Goal: Task Accomplishment & Management: Complete application form

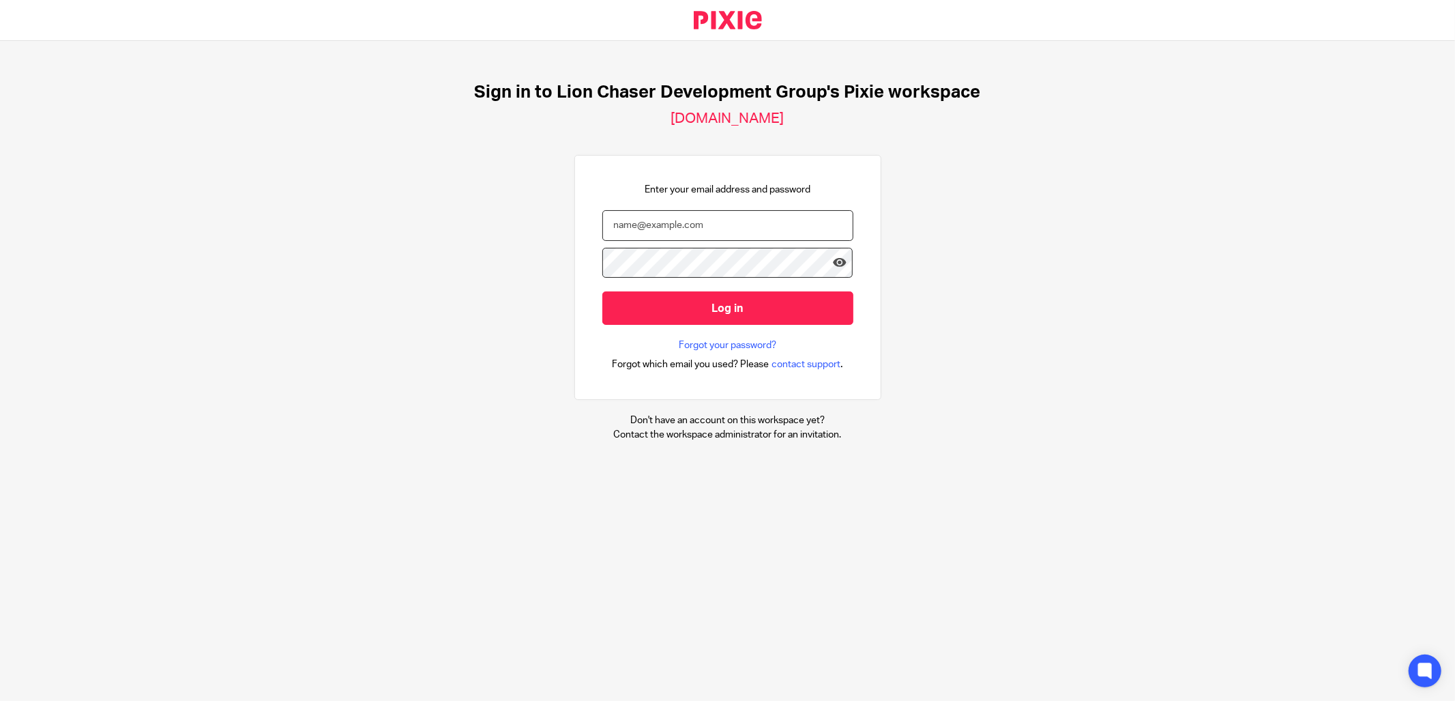
click at [728, 224] on input "email" at bounding box center [728, 225] width 251 height 31
type input "lturgeon@lcdevgroup.com"
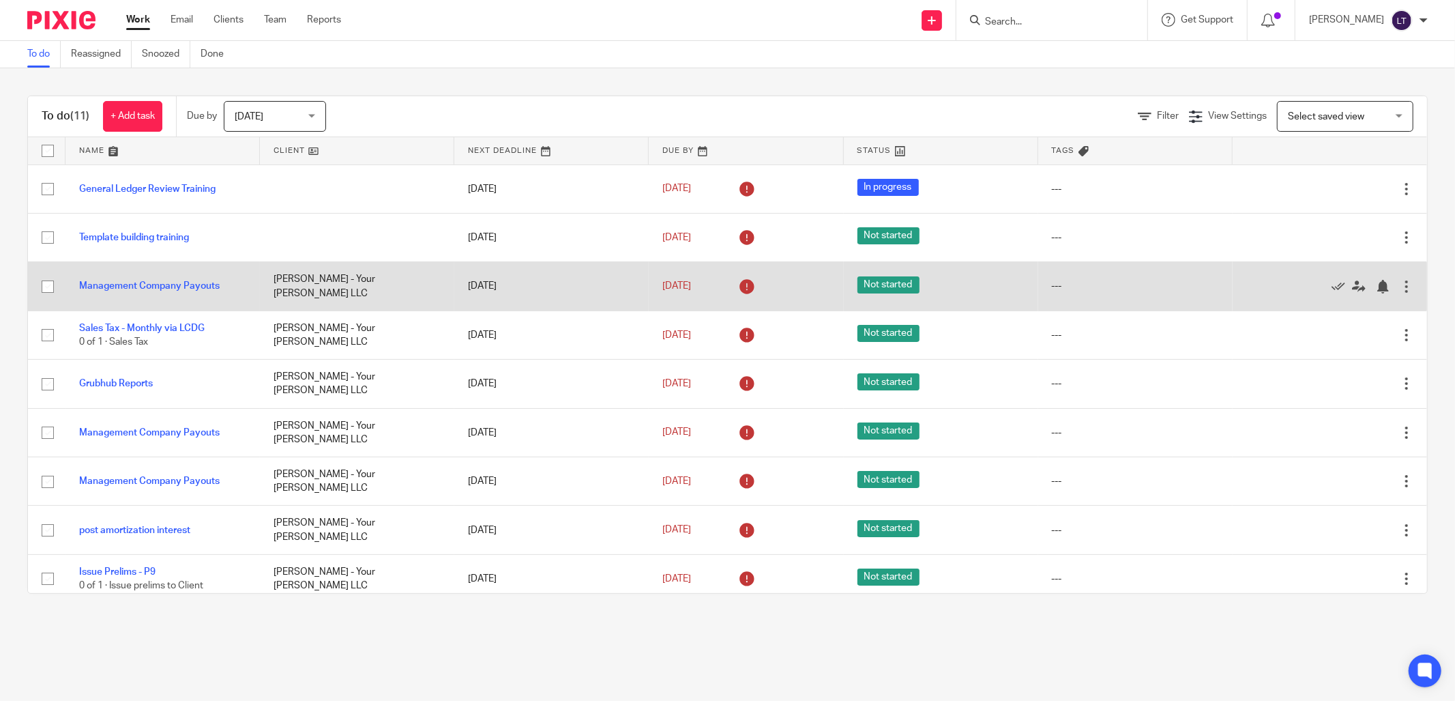
click at [1400, 288] on div at bounding box center [1407, 287] width 14 height 14
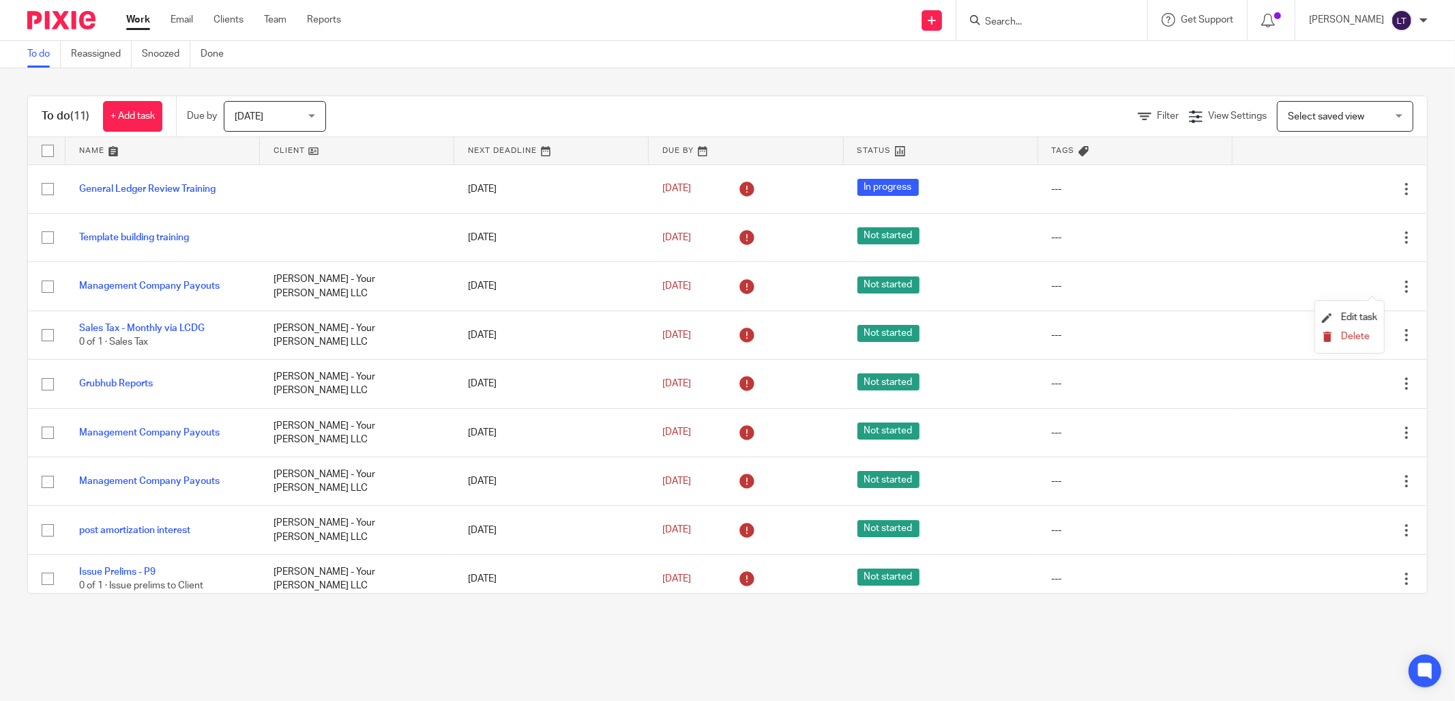
click at [1357, 333] on span "Delete" at bounding box center [1356, 337] width 29 height 10
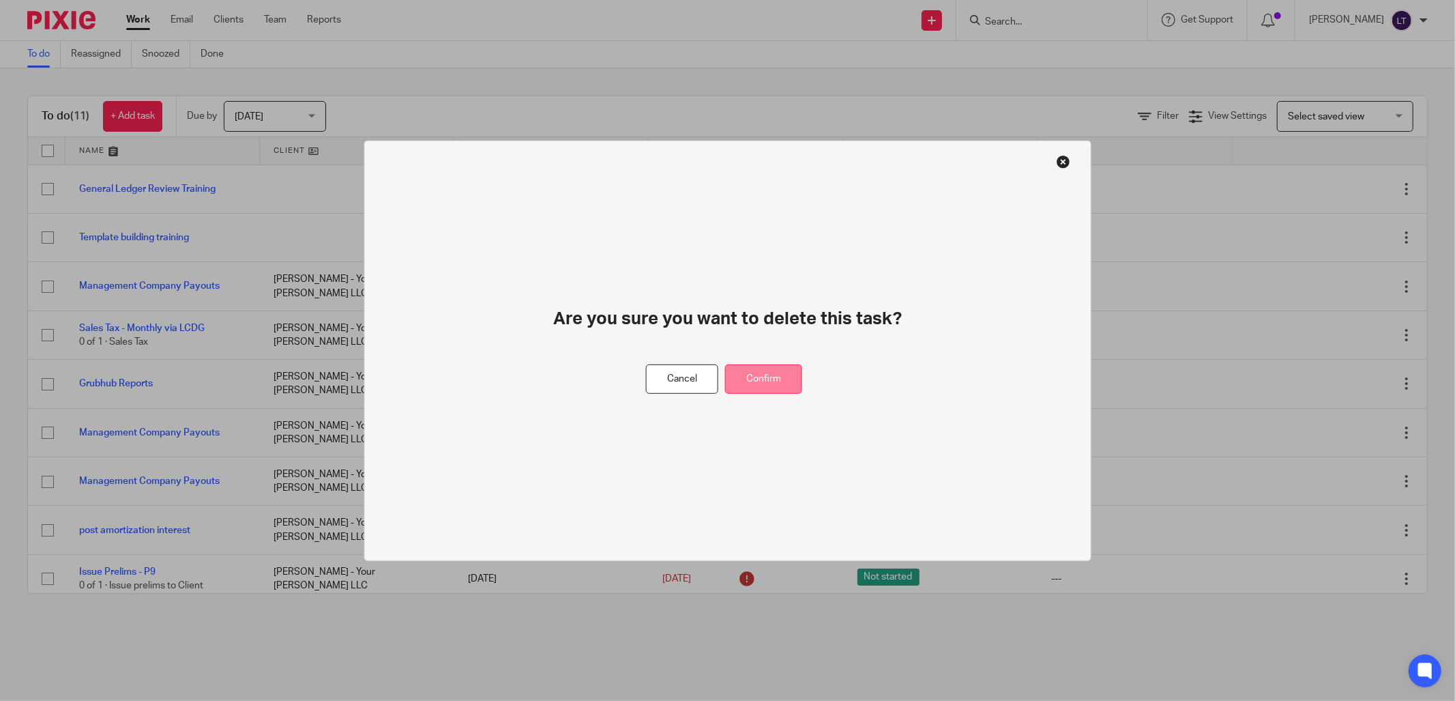
click at [779, 387] on button "Confirm" at bounding box center [763, 378] width 77 height 29
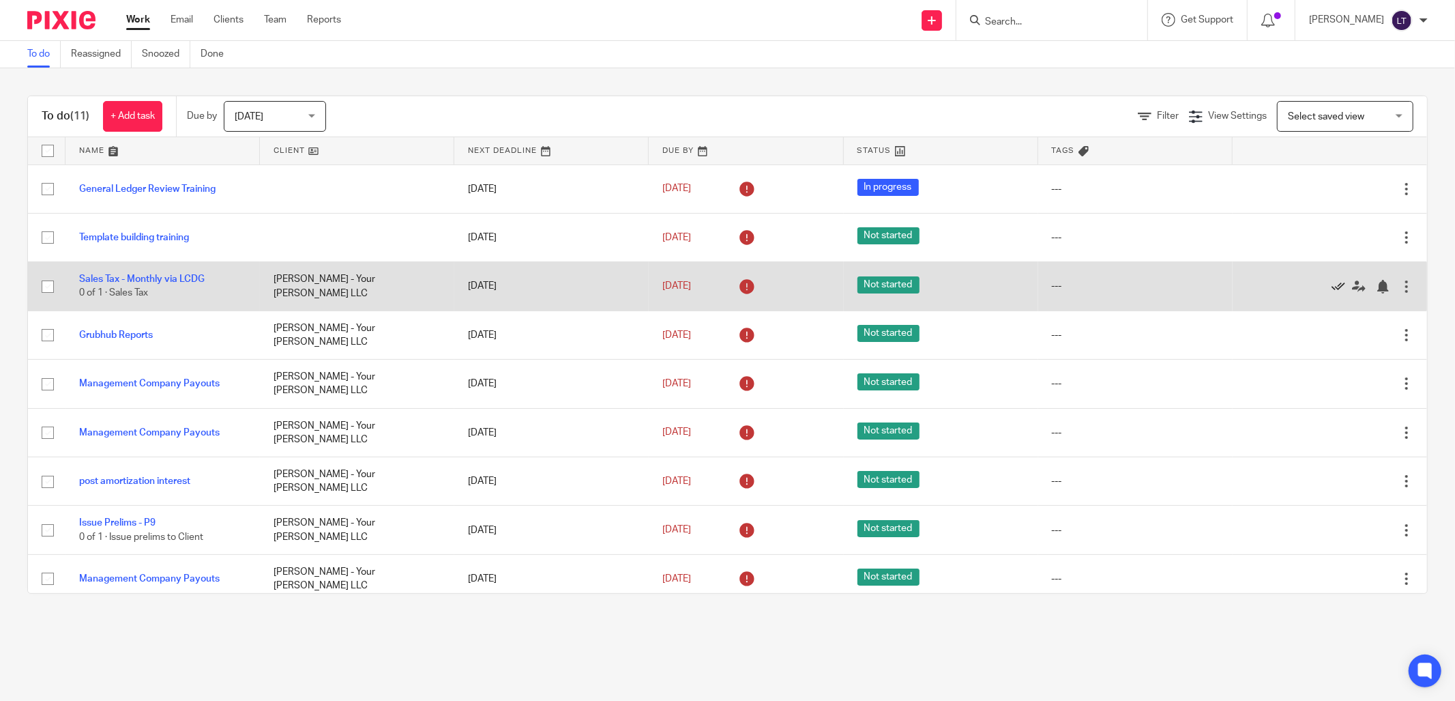
click at [1332, 287] on icon at bounding box center [1339, 287] width 14 height 14
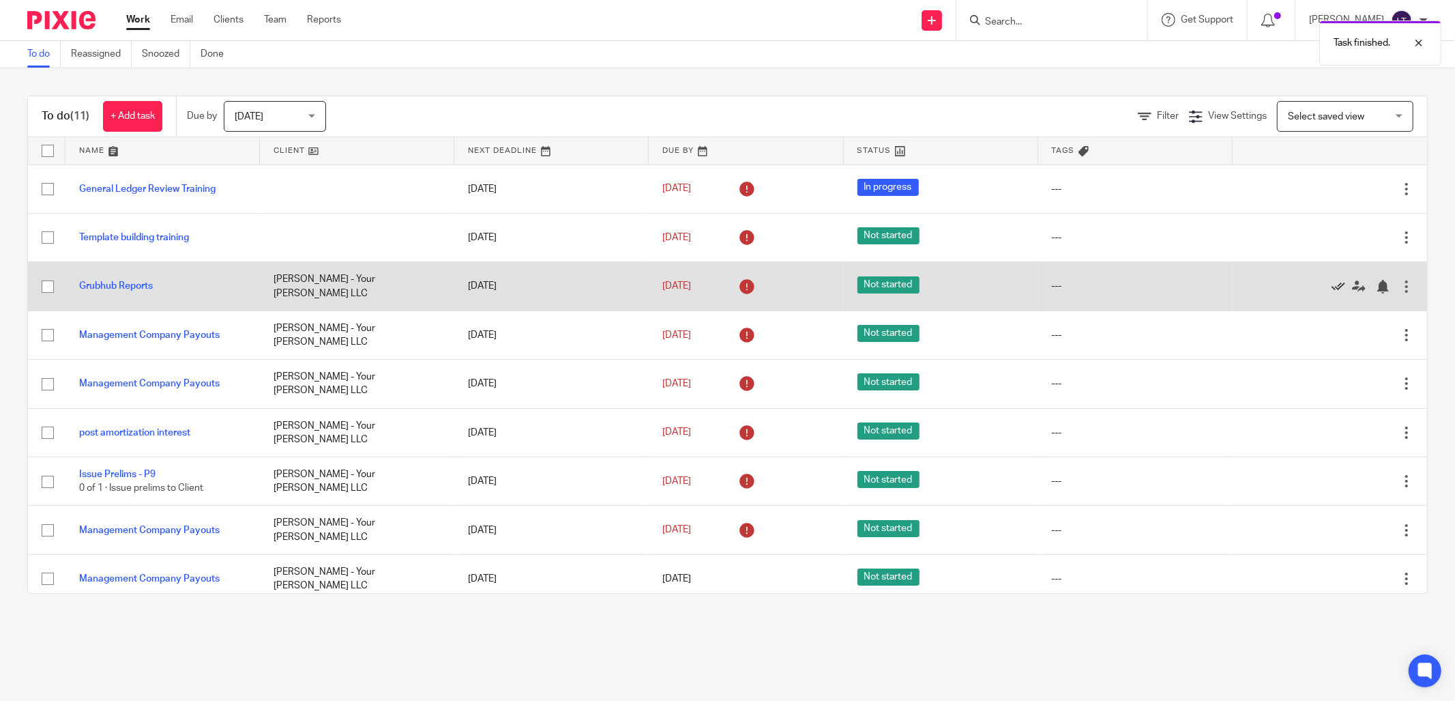
click at [1332, 289] on icon at bounding box center [1339, 287] width 14 height 14
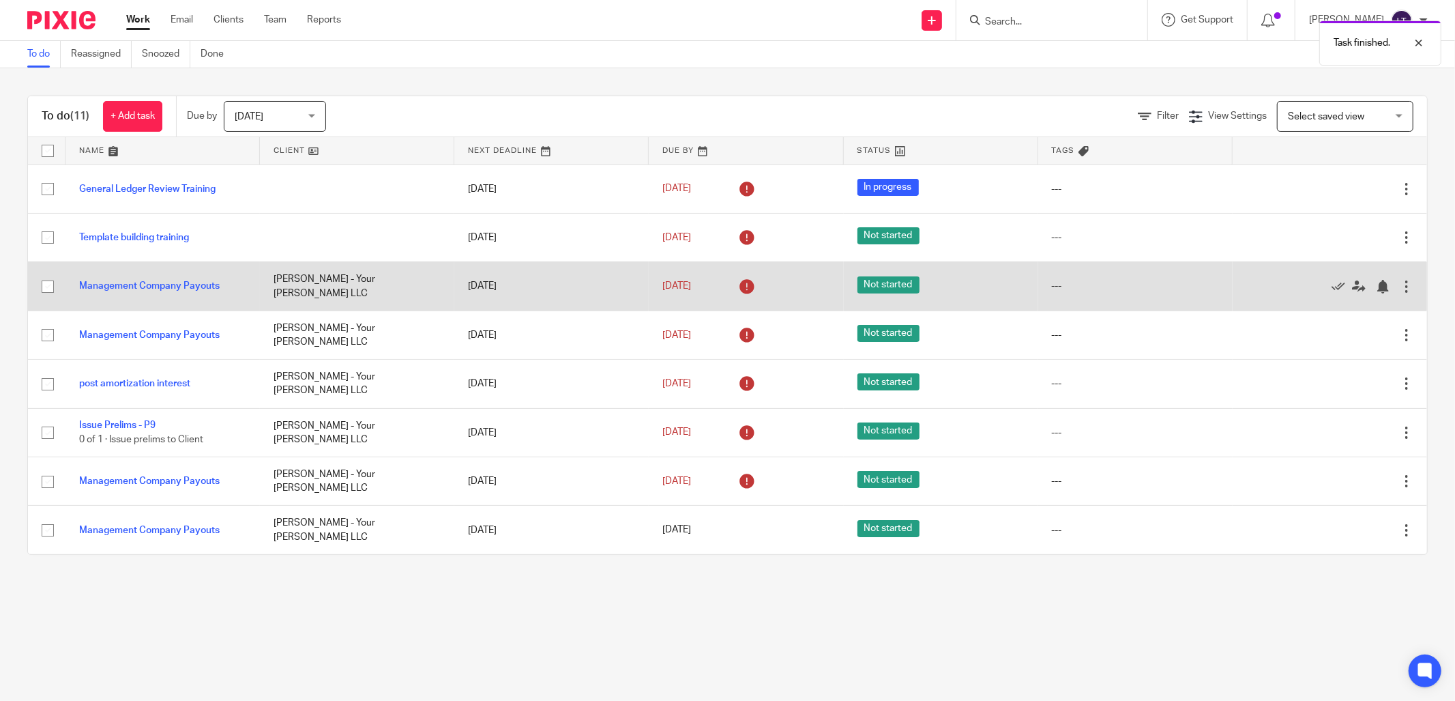
click at [1400, 290] on div at bounding box center [1407, 287] width 14 height 14
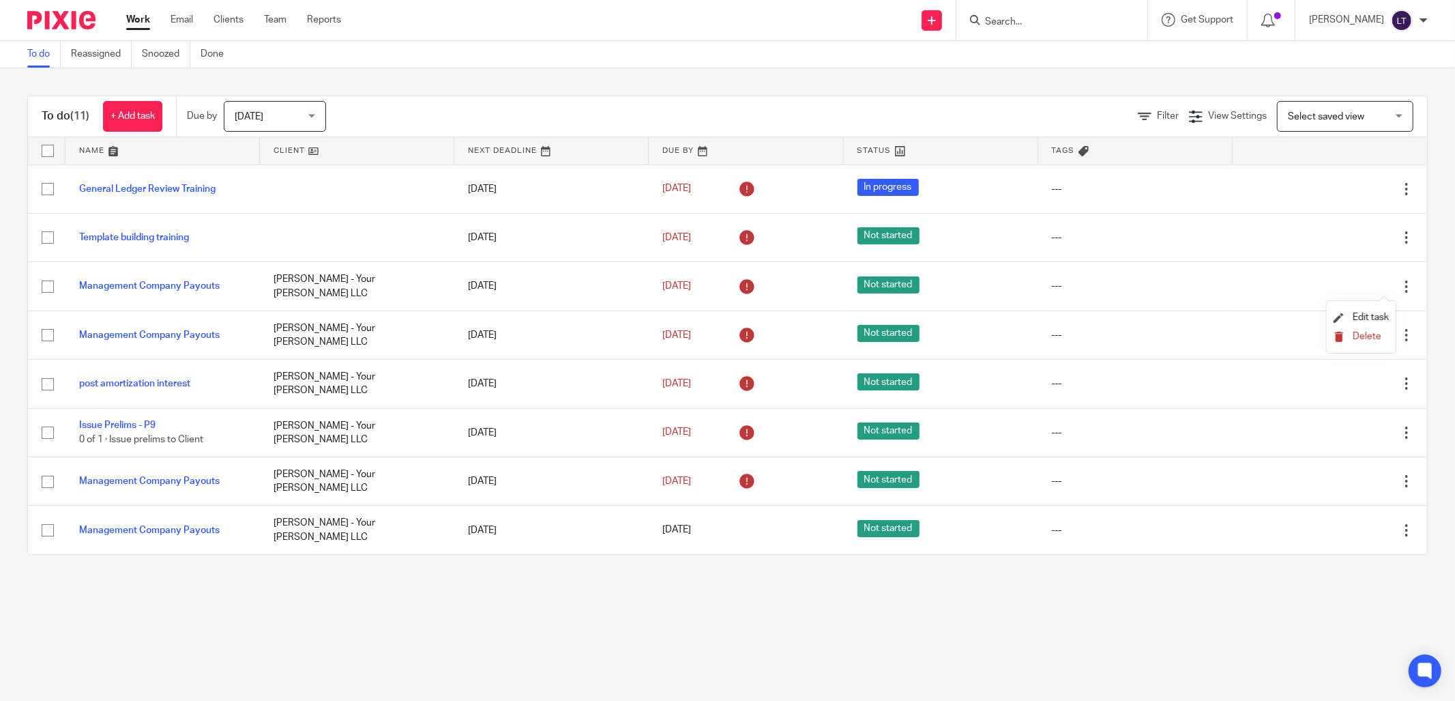
click at [1367, 336] on span "Delete" at bounding box center [1367, 337] width 29 height 10
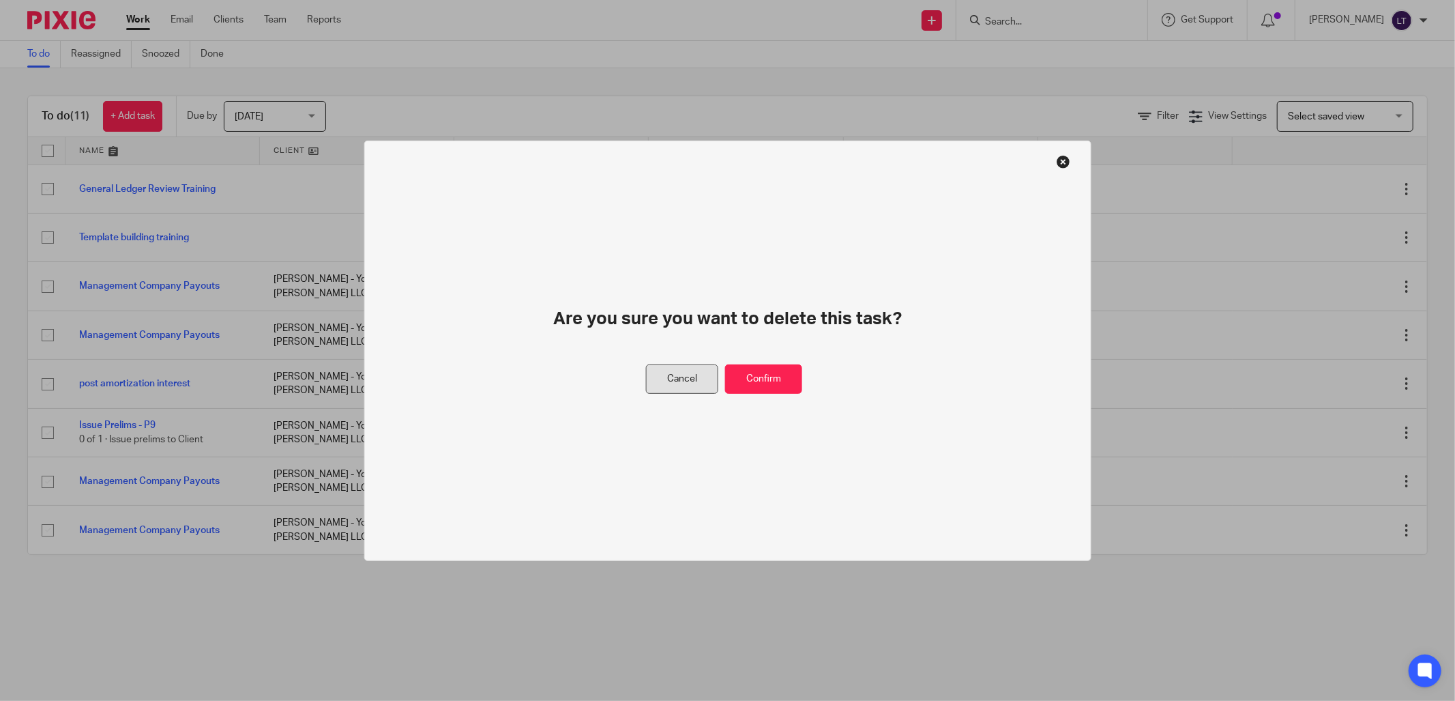
click at [686, 379] on button "Cancel" at bounding box center [682, 378] width 72 height 29
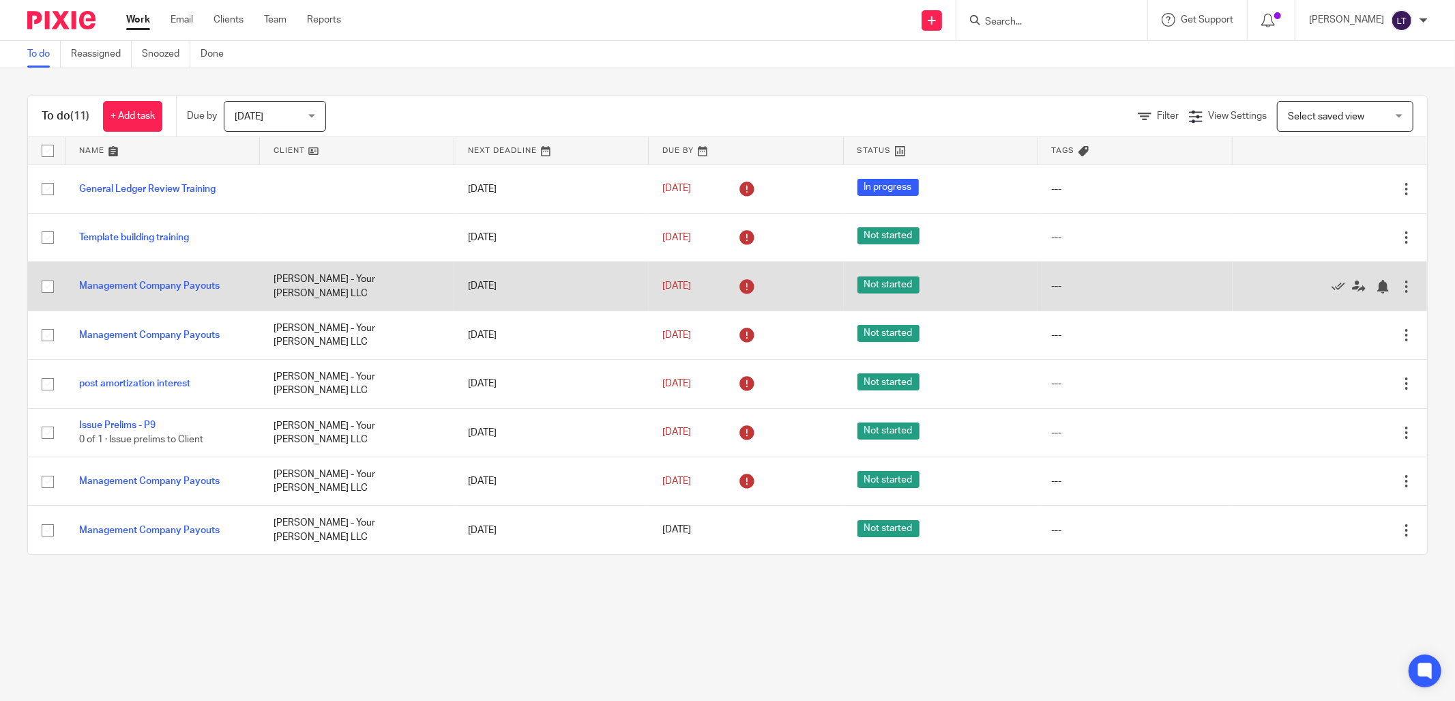
drag, startPoint x: 42, startPoint y: 291, endPoint x: 48, endPoint y: 307, distance: 16.9
click at [42, 292] on input "checkbox" at bounding box center [48, 287] width 26 height 26
checkbox input "true"
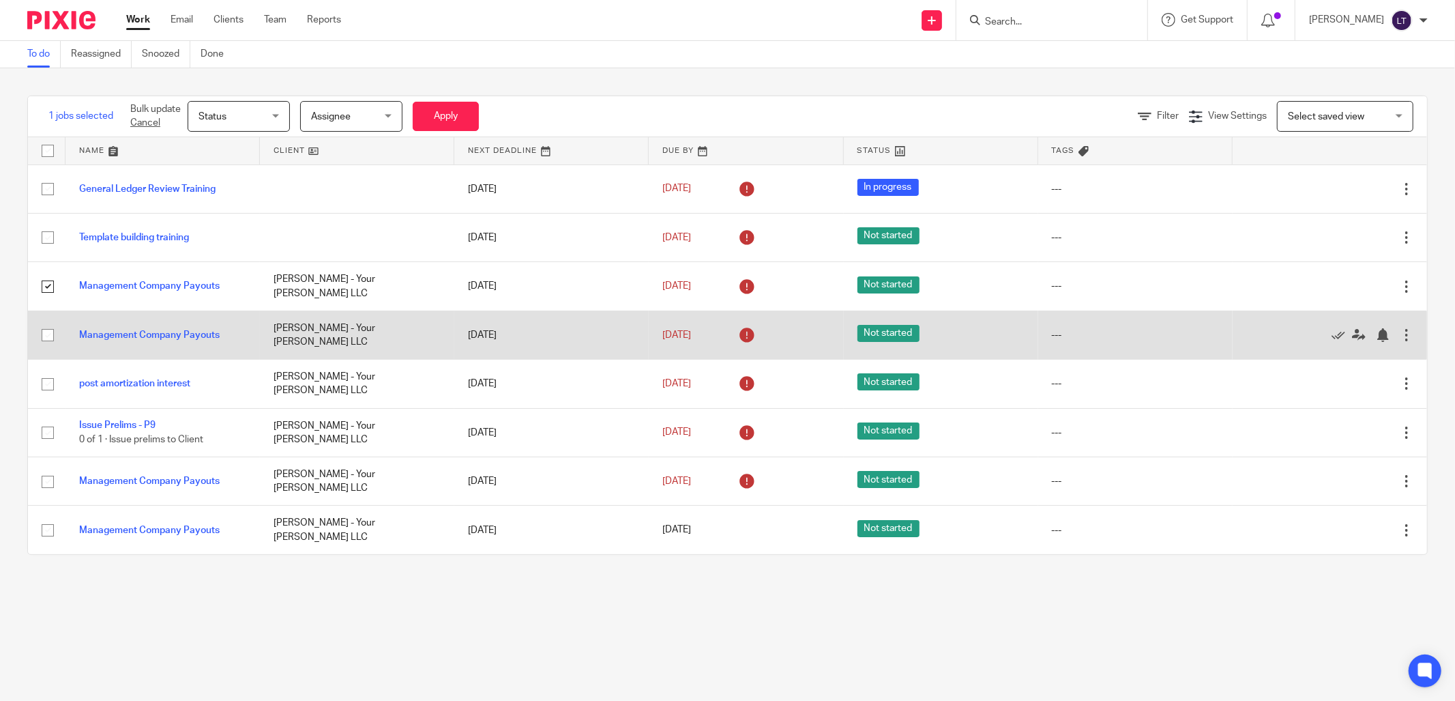
click at [49, 345] on input "checkbox" at bounding box center [48, 335] width 26 height 26
checkbox input "true"
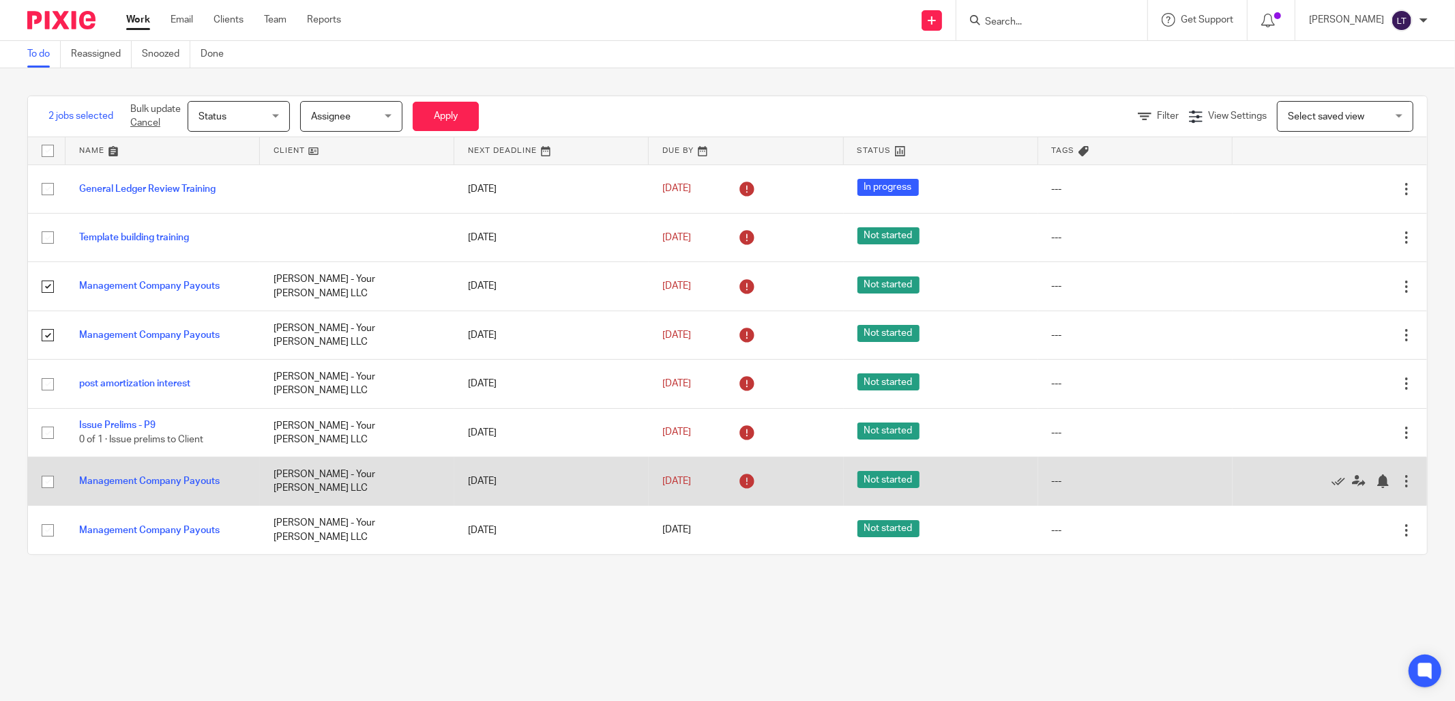
drag, startPoint x: 52, startPoint y: 481, endPoint x: 56, endPoint y: 499, distance: 18.9
click at [53, 482] on input "checkbox" at bounding box center [48, 482] width 26 height 26
checkbox input "true"
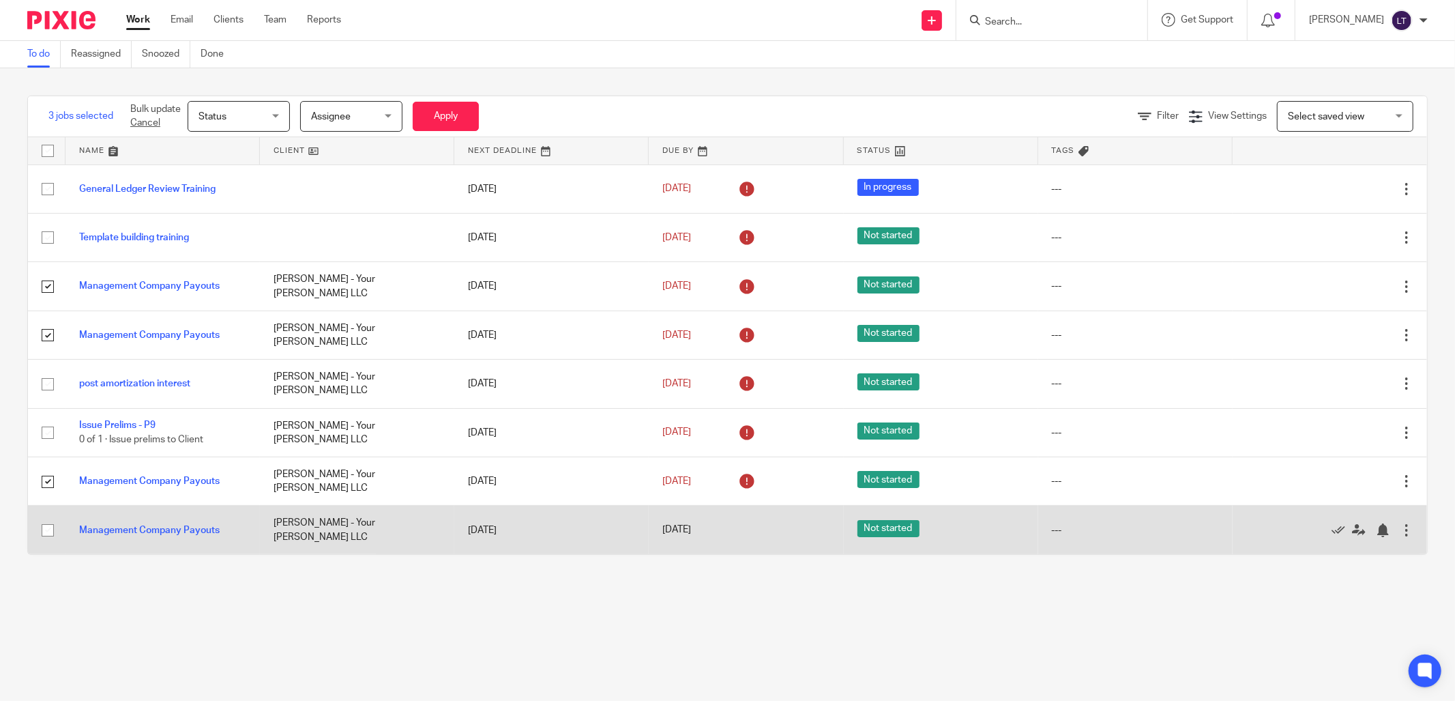
click at [48, 536] on input "checkbox" at bounding box center [48, 530] width 26 height 26
checkbox input "true"
click at [1400, 527] on div at bounding box center [1407, 530] width 14 height 14
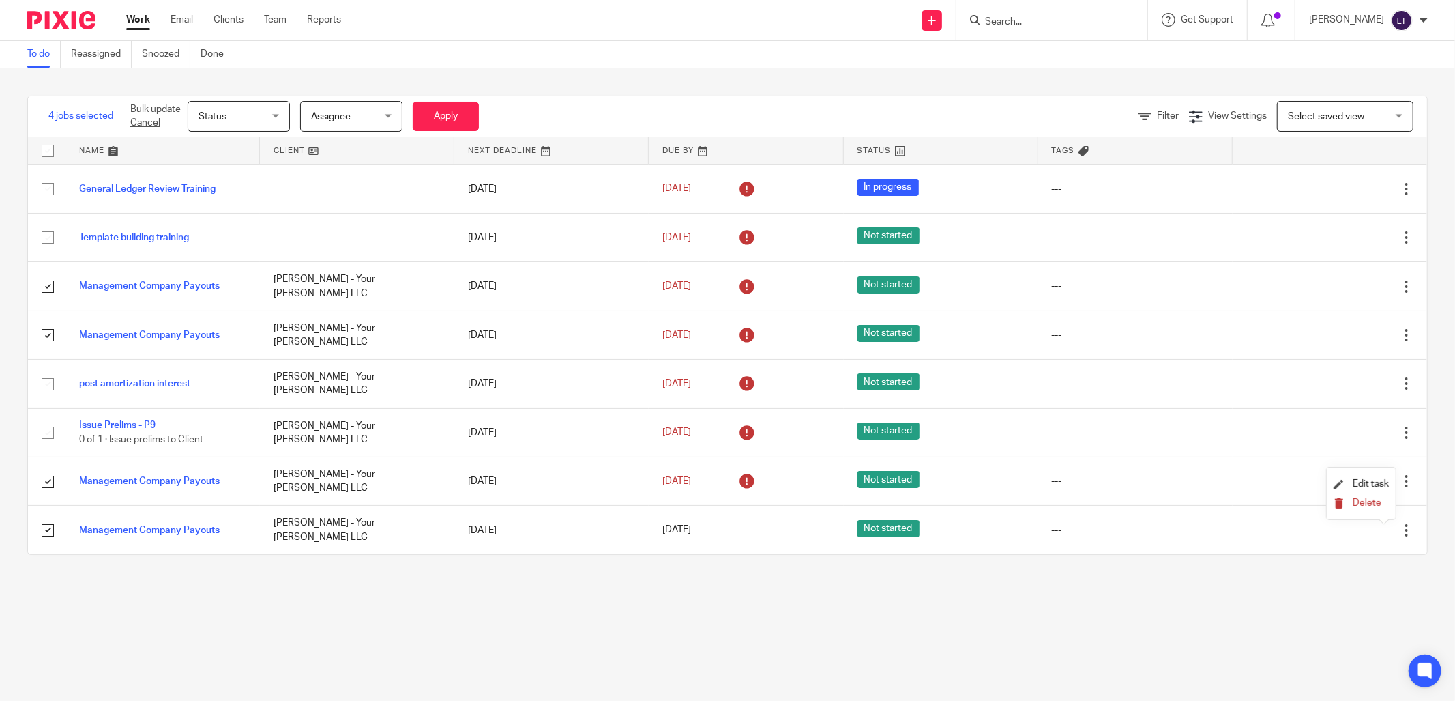
click at [1369, 500] on span "Delete" at bounding box center [1367, 503] width 29 height 10
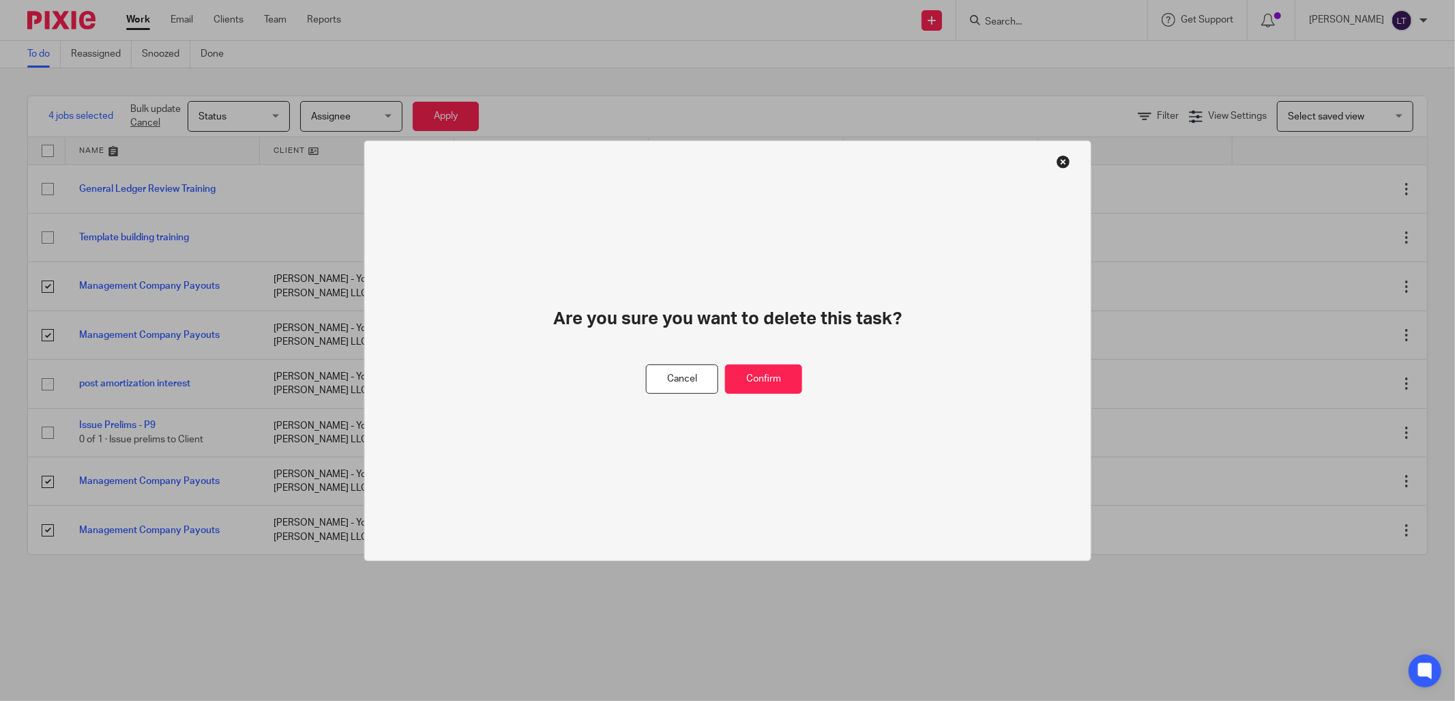
click at [803, 372] on div "Cancel Confirm" at bounding box center [727, 378] width 163 height 29
click at [781, 379] on button "Confirm" at bounding box center [763, 378] width 77 height 29
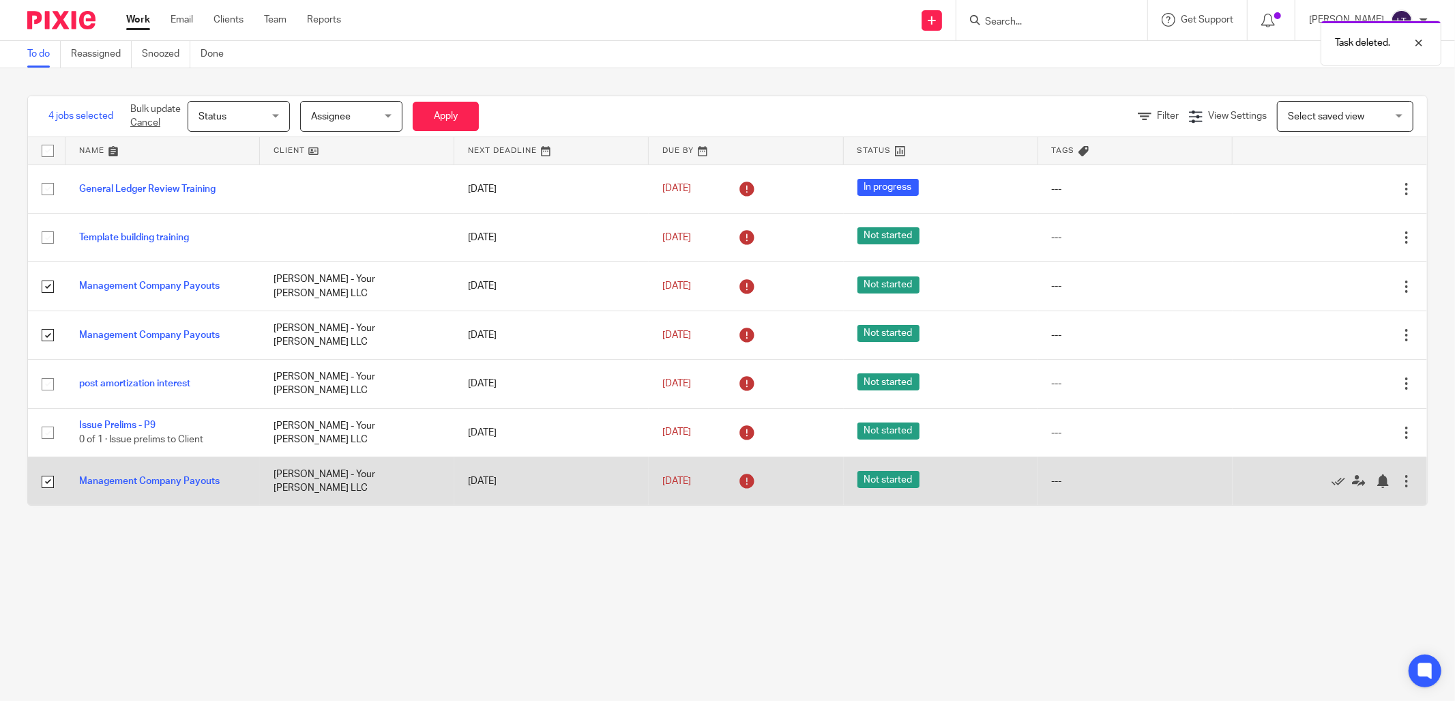
click at [1400, 481] on div at bounding box center [1407, 481] width 14 height 14
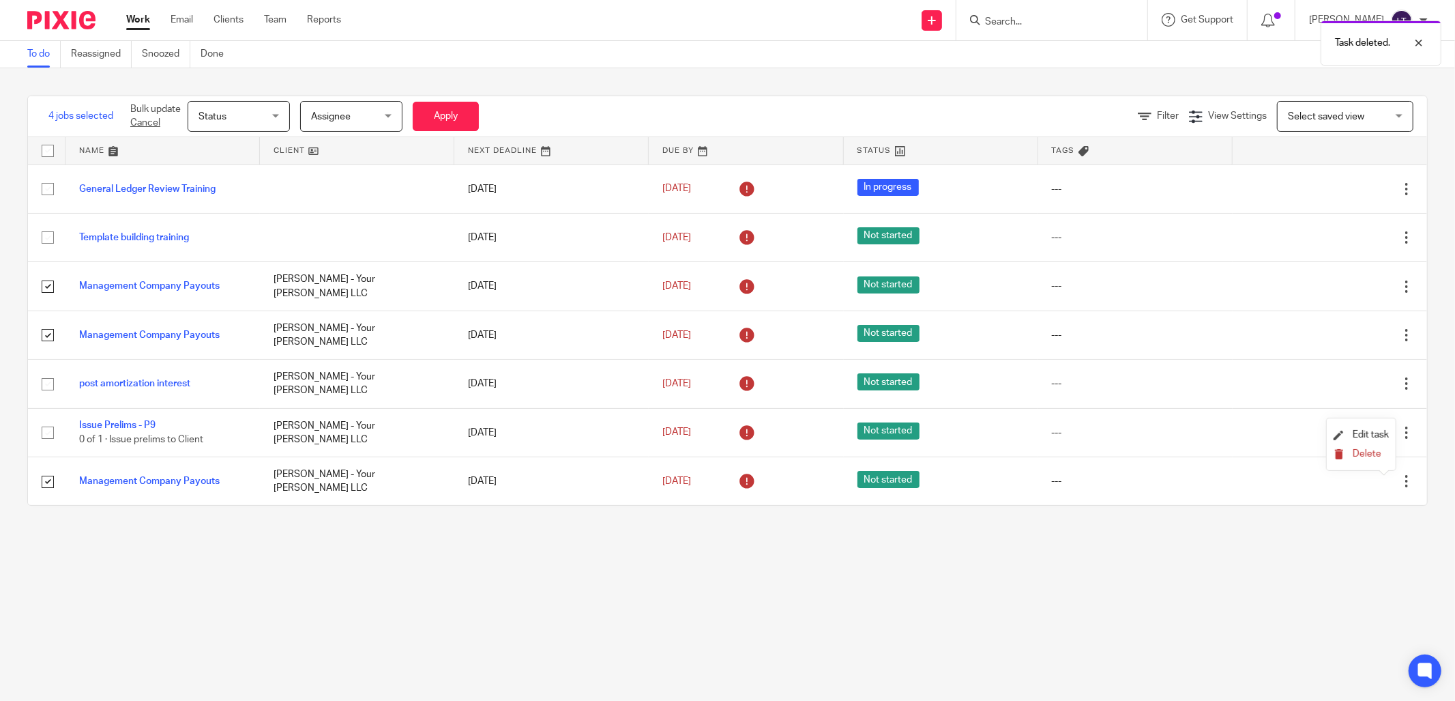
click at [1349, 455] on button "Delete" at bounding box center [1361, 454] width 55 height 11
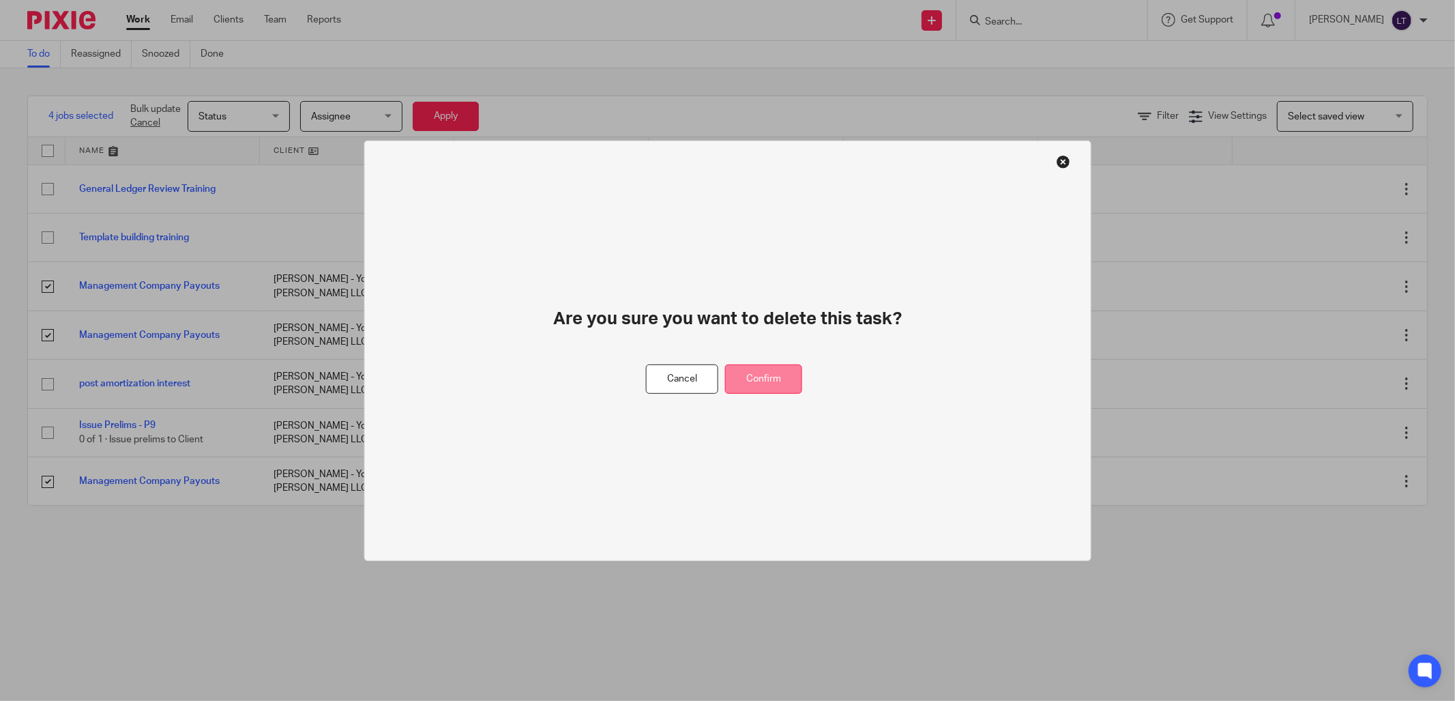
click at [783, 377] on button "Confirm" at bounding box center [763, 378] width 77 height 29
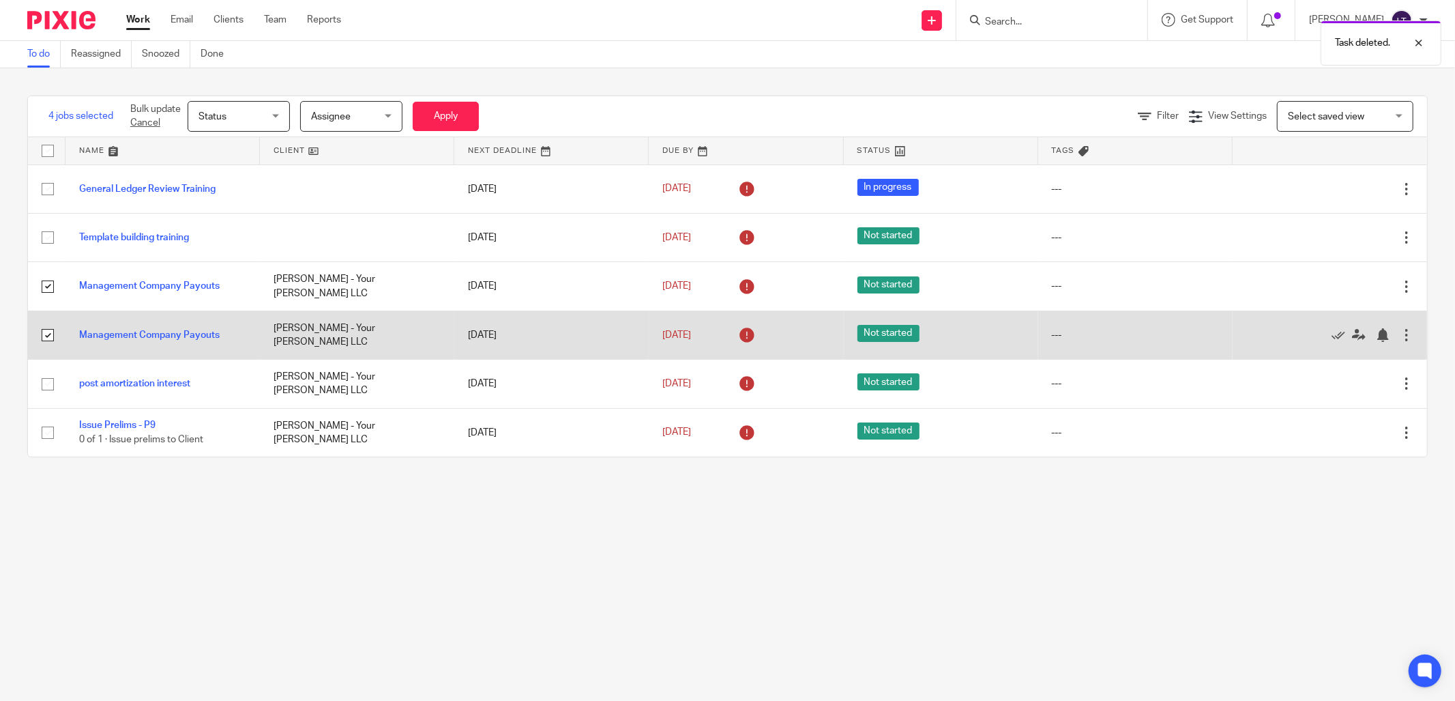
click at [1400, 339] on div at bounding box center [1407, 335] width 14 height 14
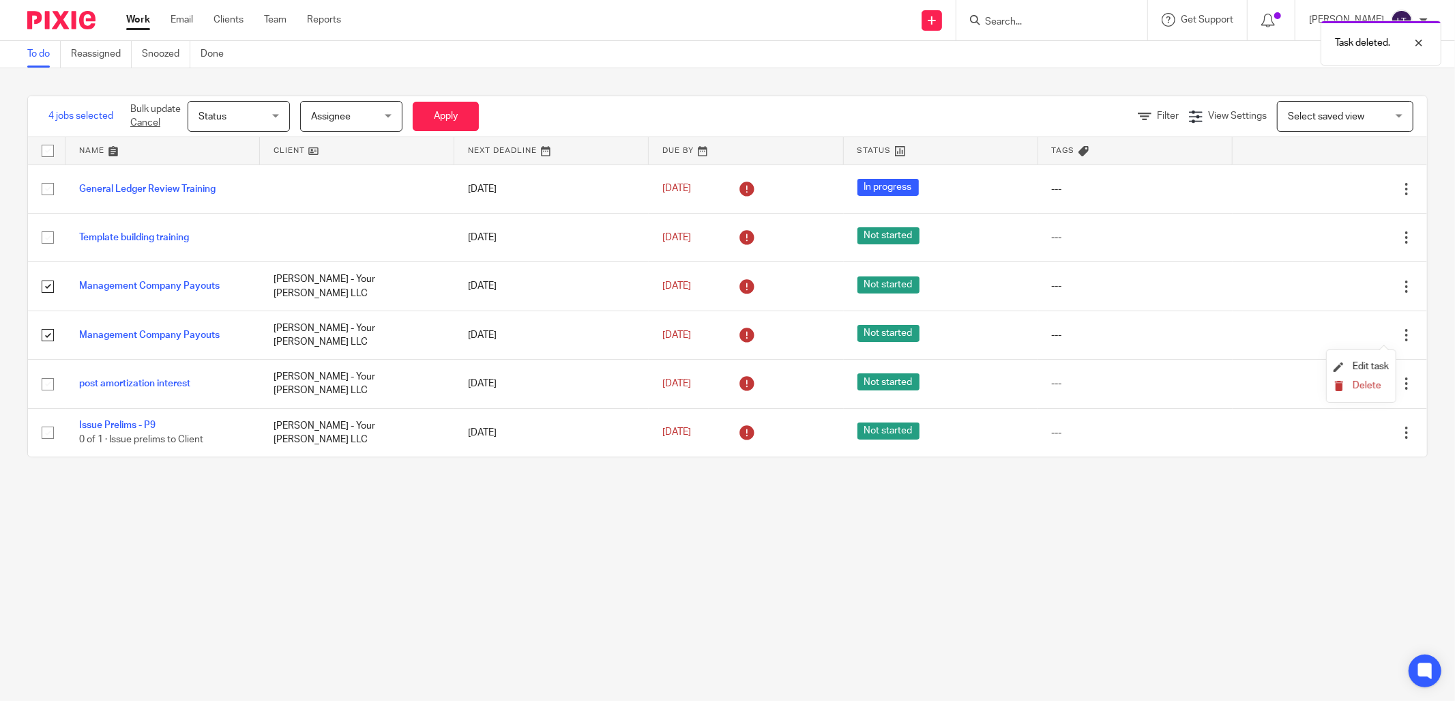
click at [1367, 379] on ul "Edit task Delete" at bounding box center [1361, 376] width 69 height 52
drag, startPoint x: 1367, startPoint y: 379, endPoint x: 1365, endPoint y: 387, distance: 7.6
click at [1365, 387] on span "Delete" at bounding box center [1367, 386] width 29 height 10
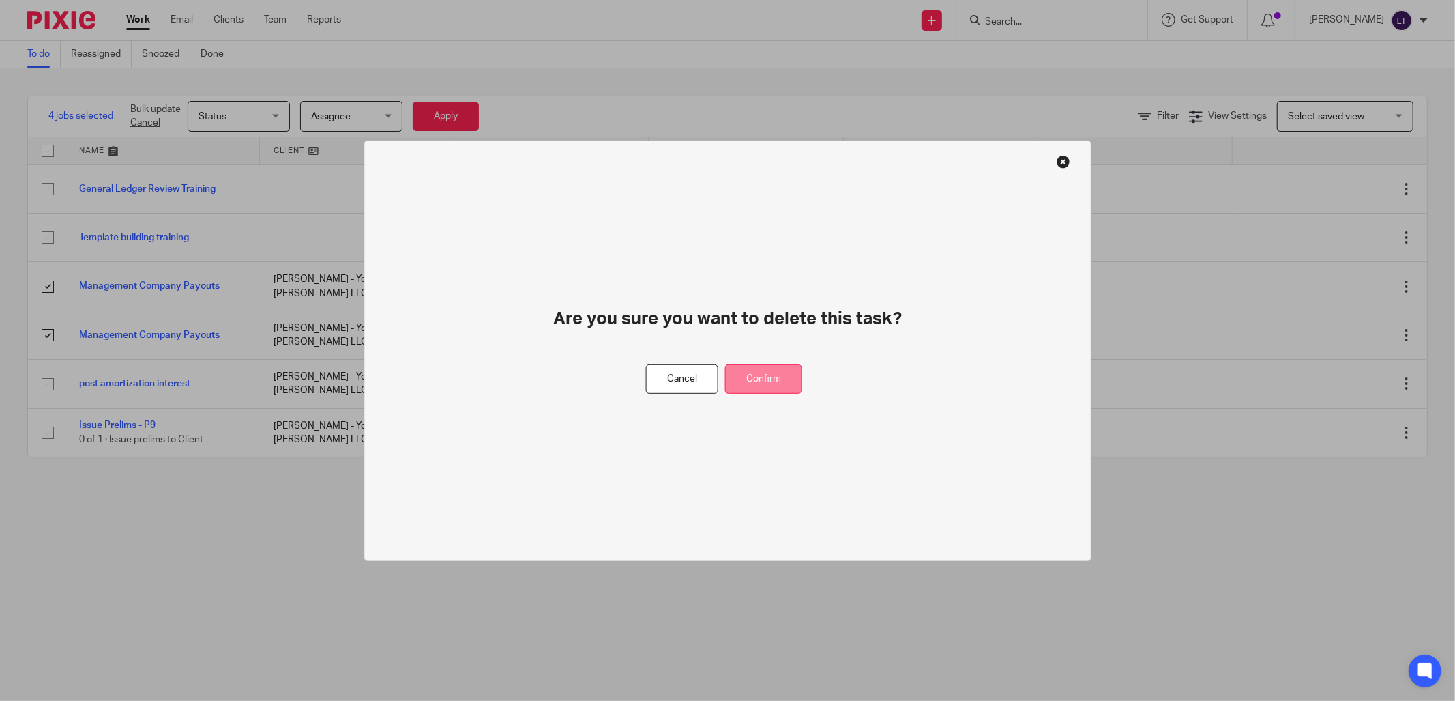
click at [778, 384] on button "Confirm" at bounding box center [763, 378] width 77 height 29
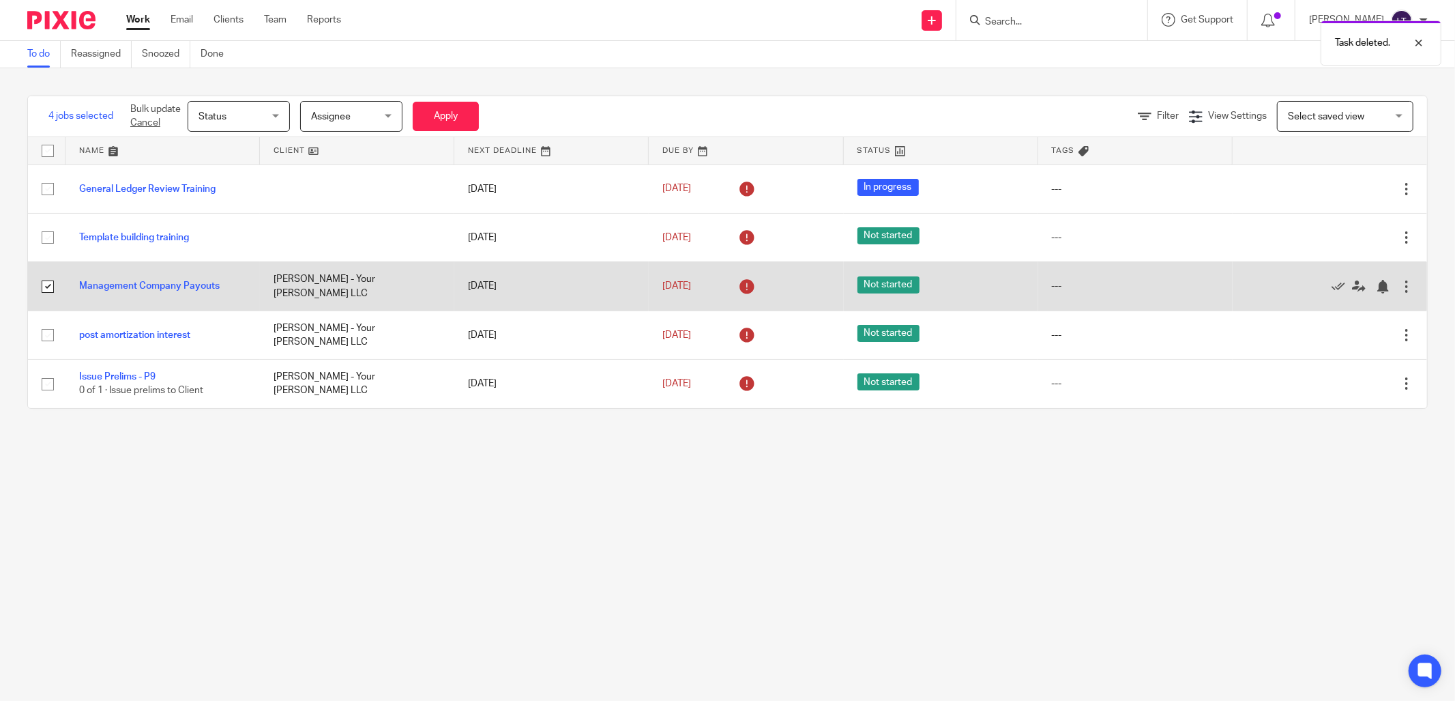
click at [1400, 293] on div at bounding box center [1407, 287] width 14 height 14
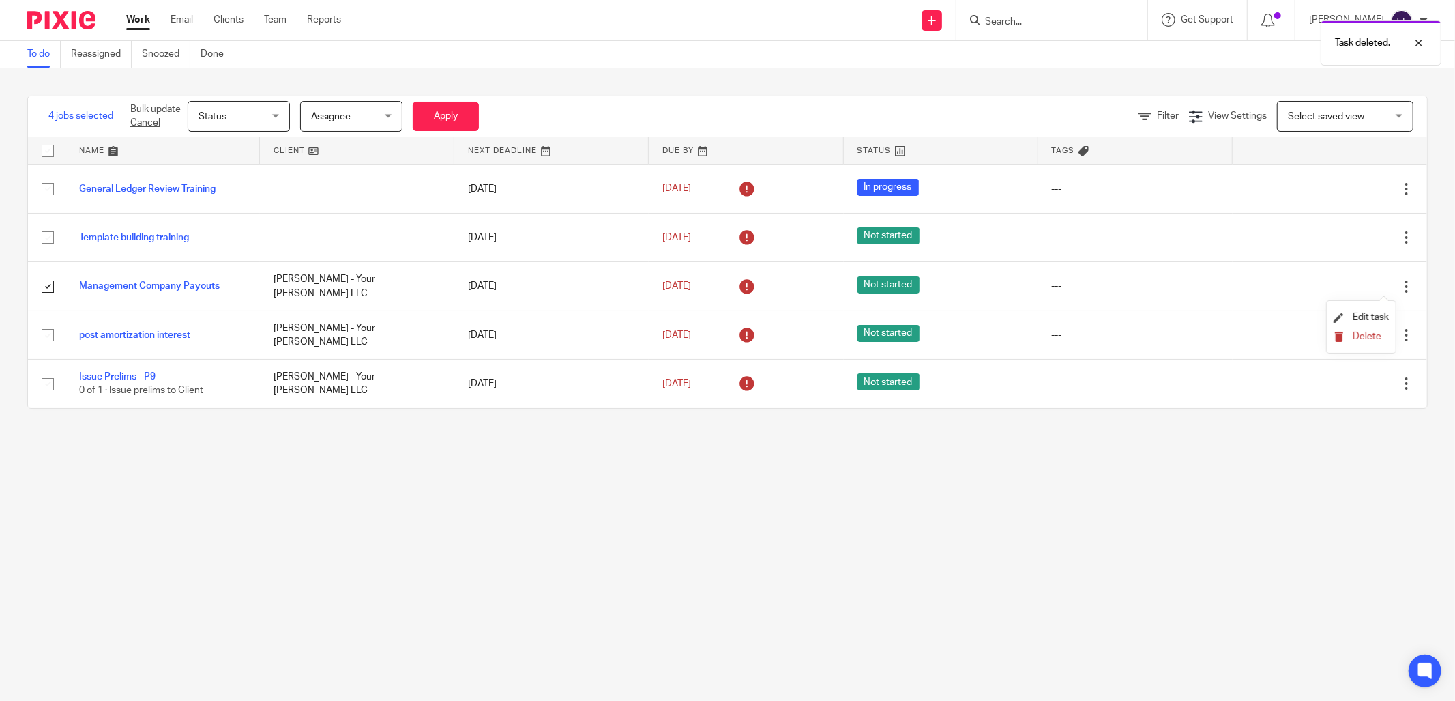
click at [1360, 336] on span "Delete" at bounding box center [1367, 337] width 29 height 10
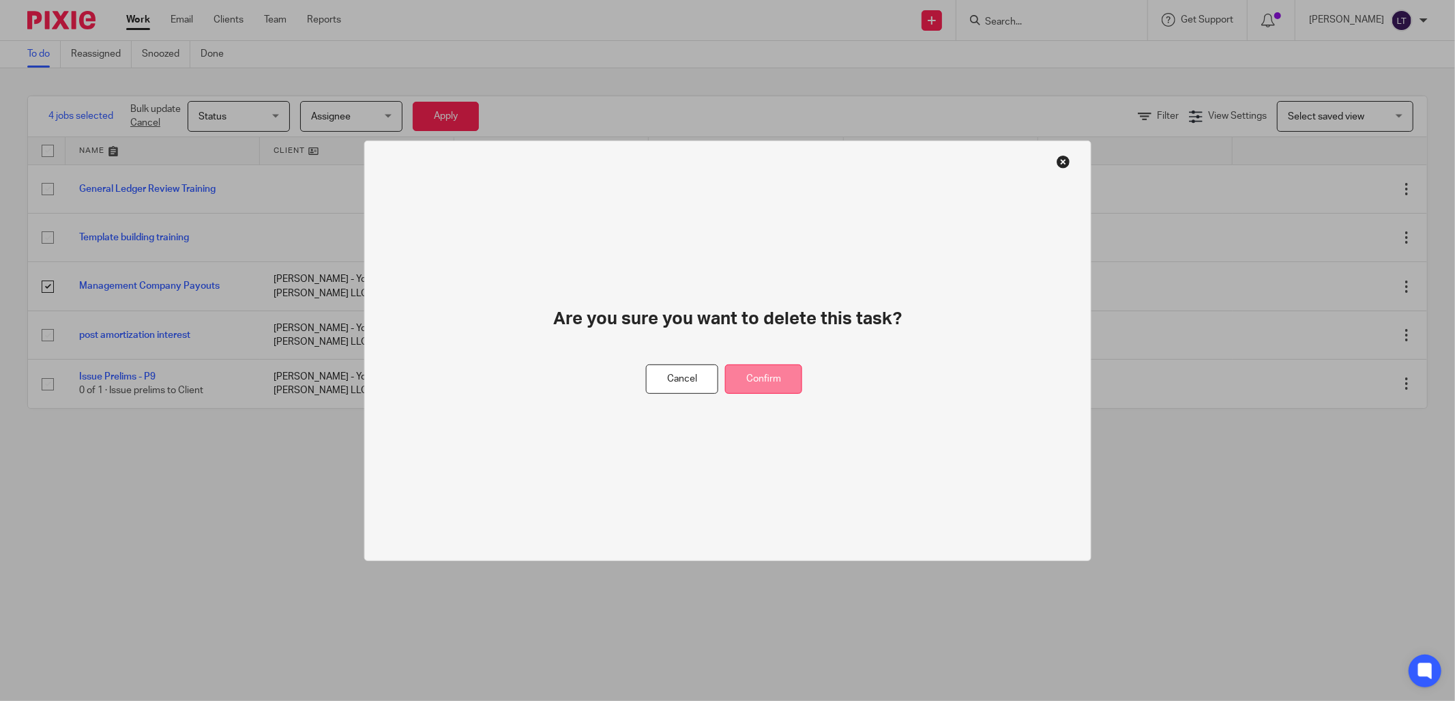
click at [773, 375] on button "Confirm" at bounding box center [763, 378] width 77 height 29
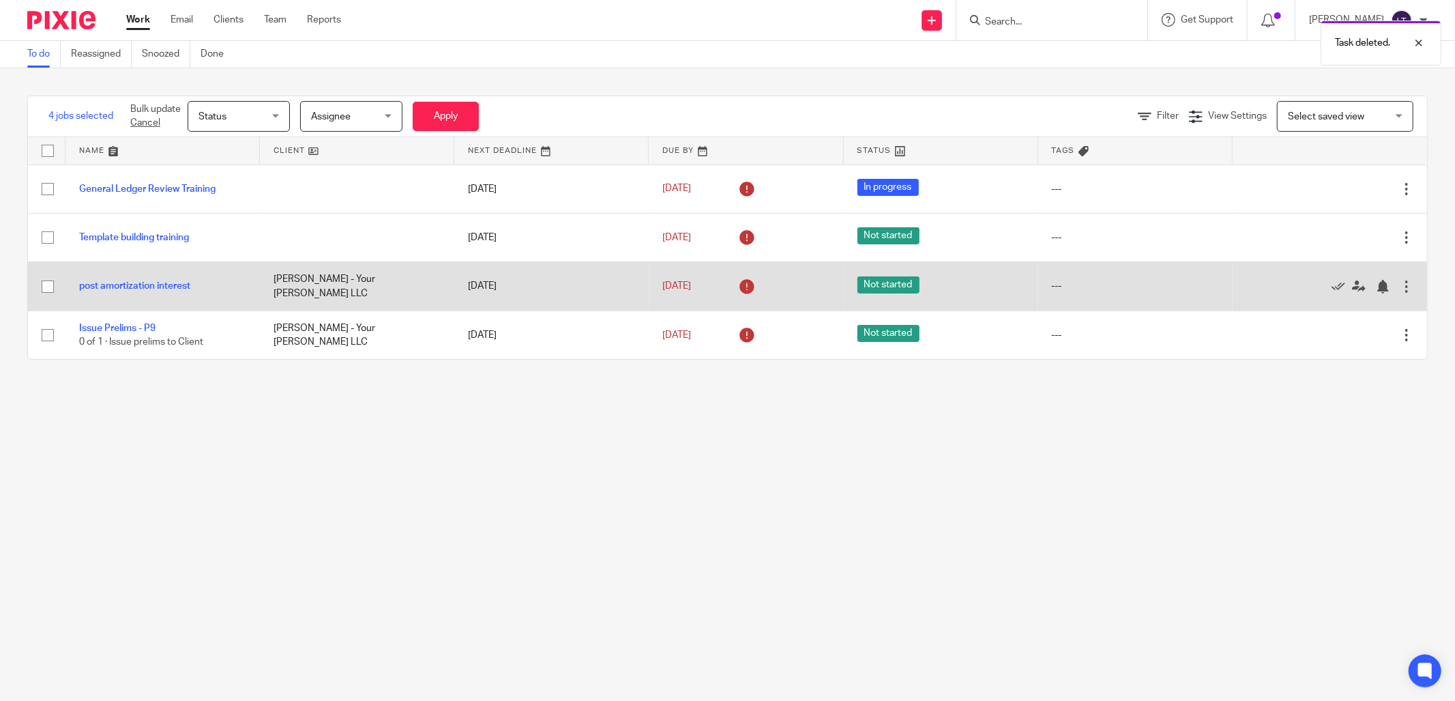
click at [1400, 292] on div at bounding box center [1407, 287] width 14 height 14
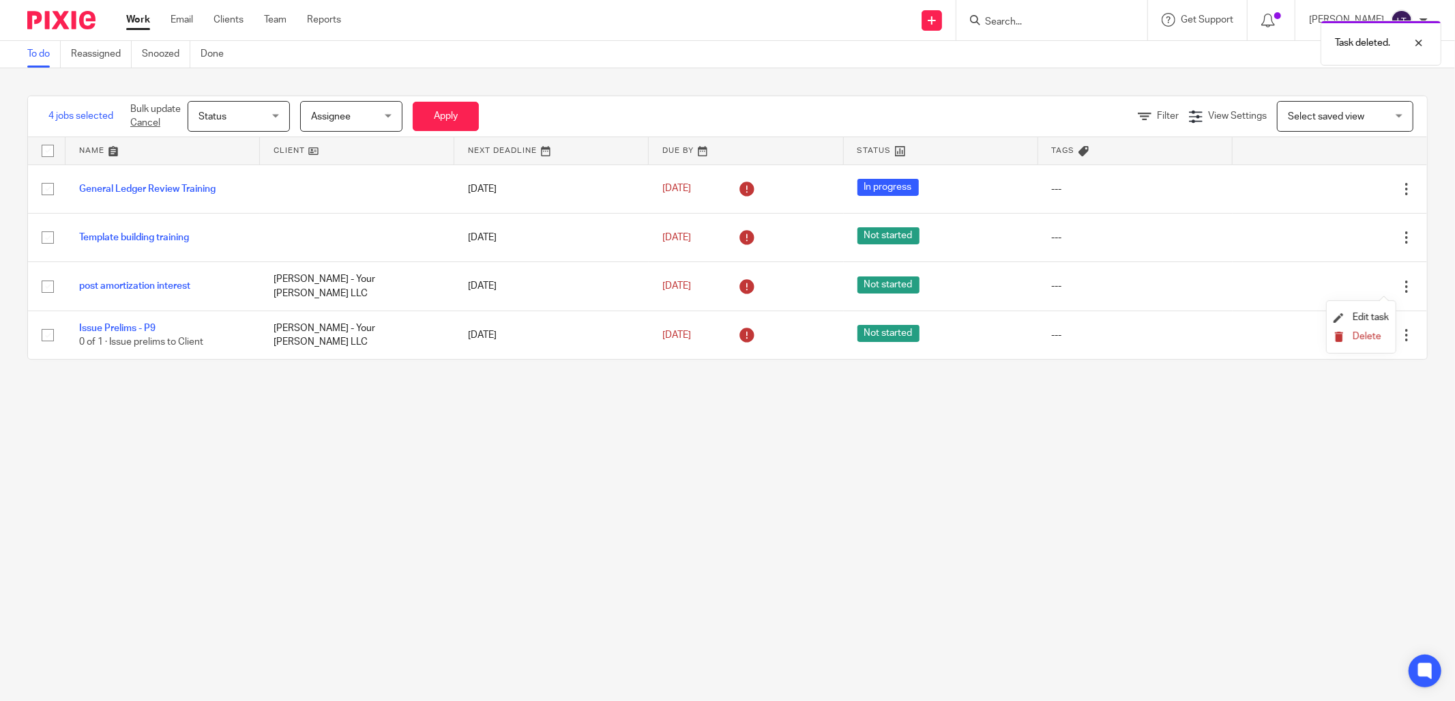
click at [1374, 340] on span "Delete" at bounding box center [1367, 337] width 29 height 10
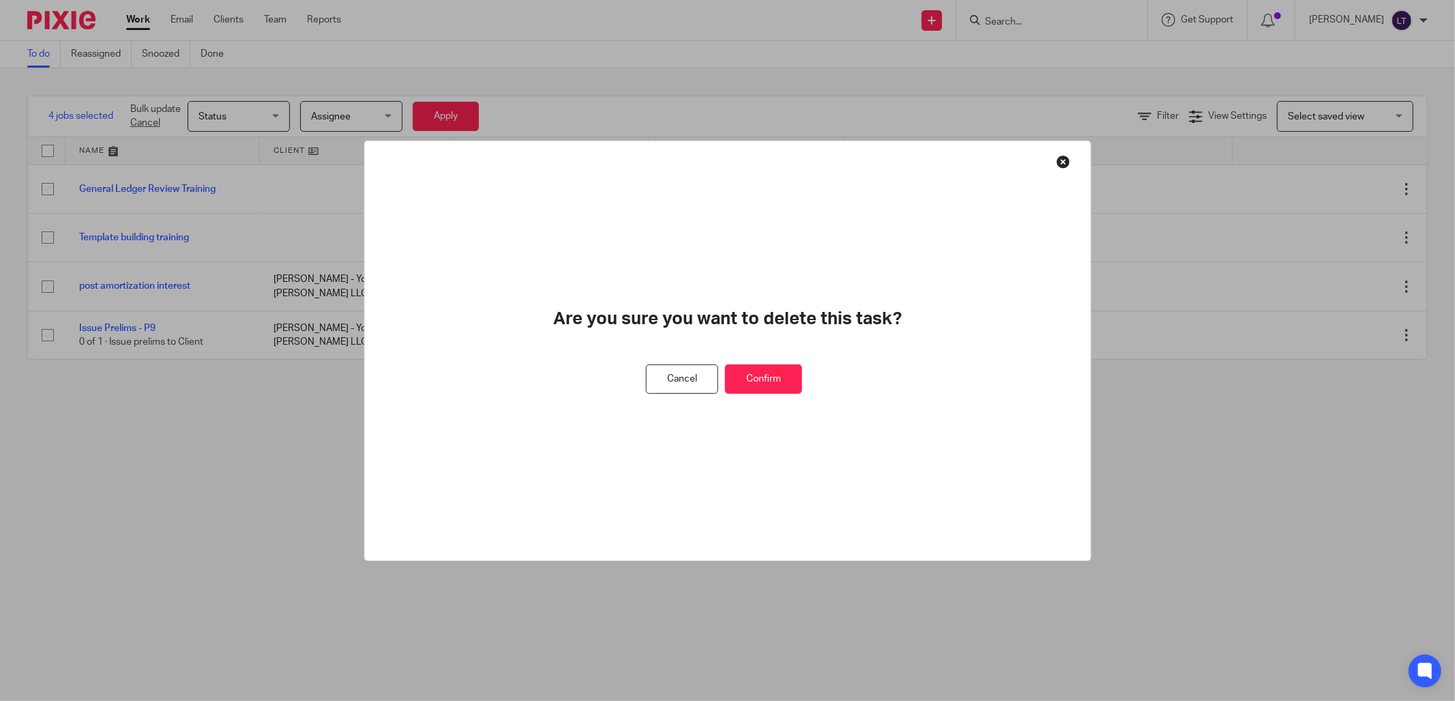
click at [756, 380] on button "Confirm" at bounding box center [763, 378] width 77 height 29
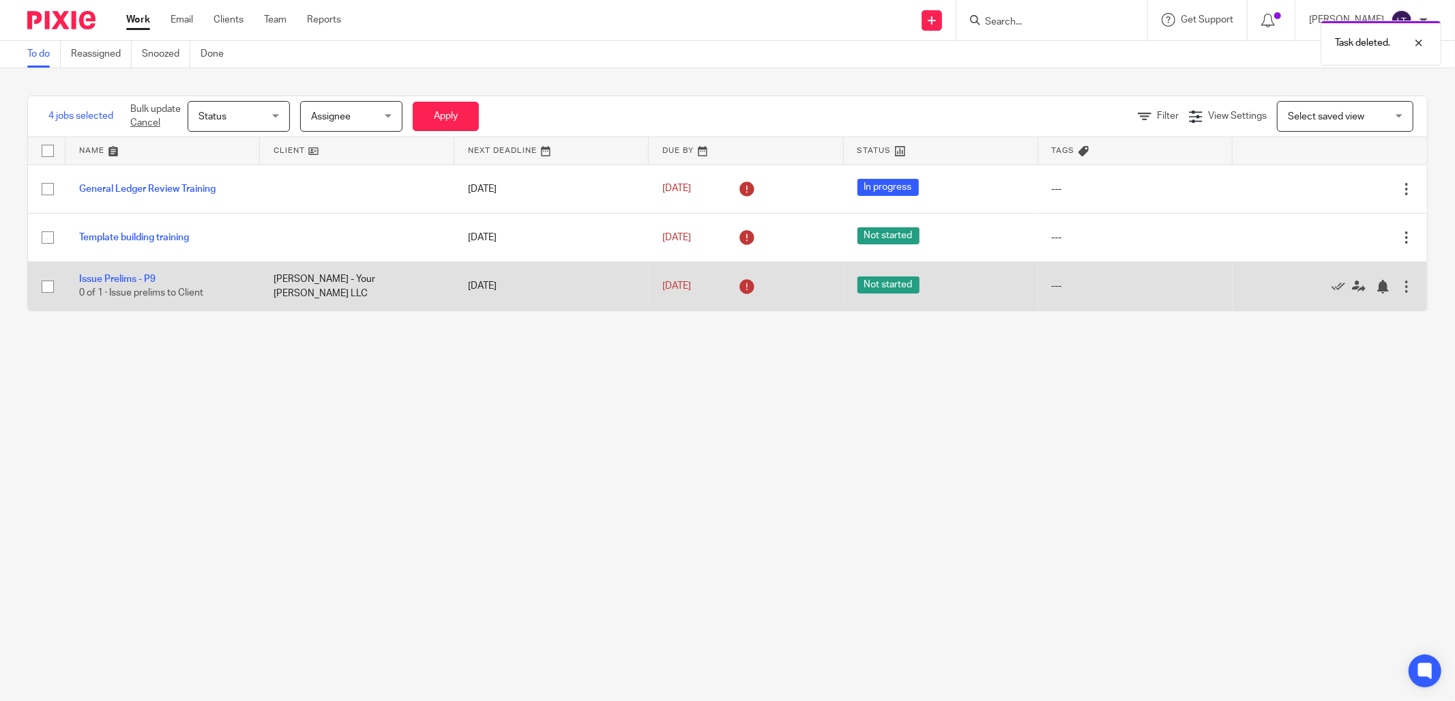
drag, startPoint x: 1320, startPoint y: 290, endPoint x: 1322, endPoint y: 310, distance: 19.8
click at [1332, 290] on icon at bounding box center [1339, 287] width 14 height 14
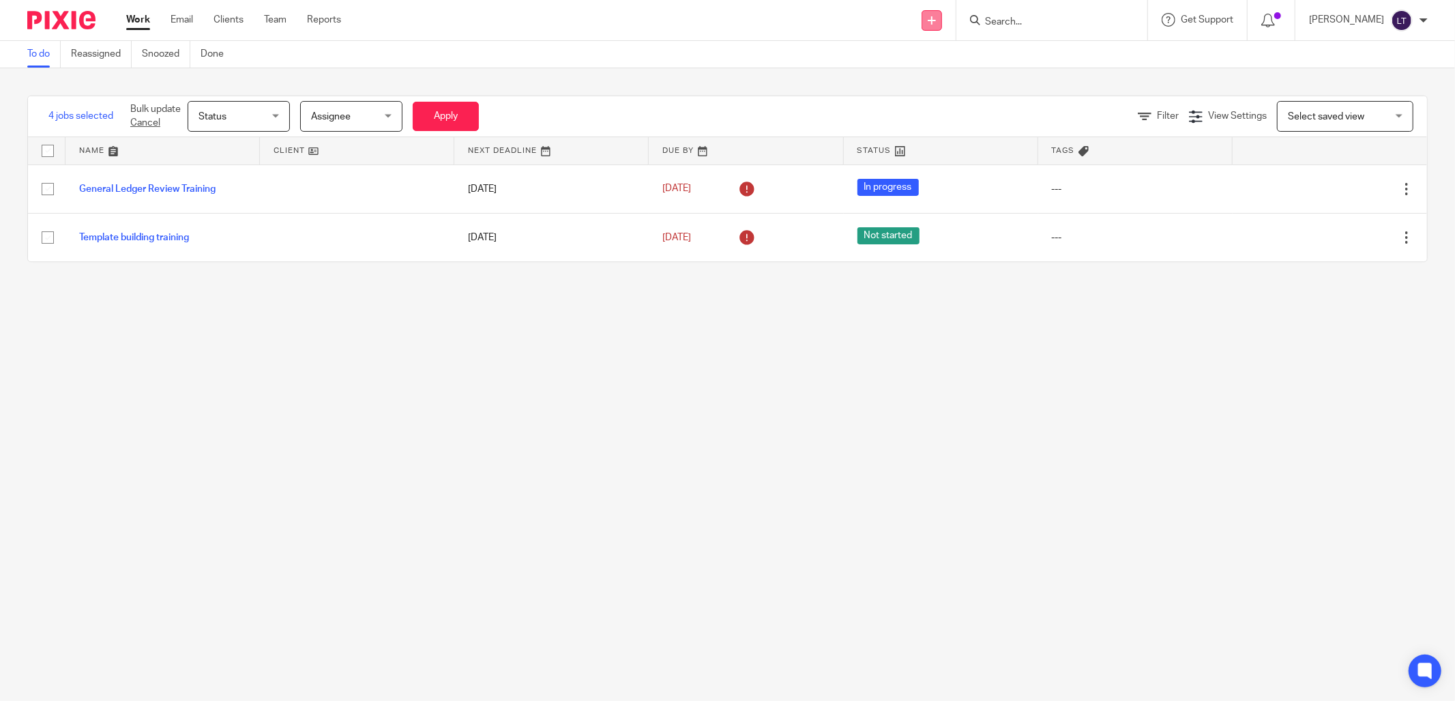
click at [936, 16] on icon at bounding box center [932, 20] width 8 height 8
click at [948, 81] on link "Create task" at bounding box center [946, 84] width 96 height 20
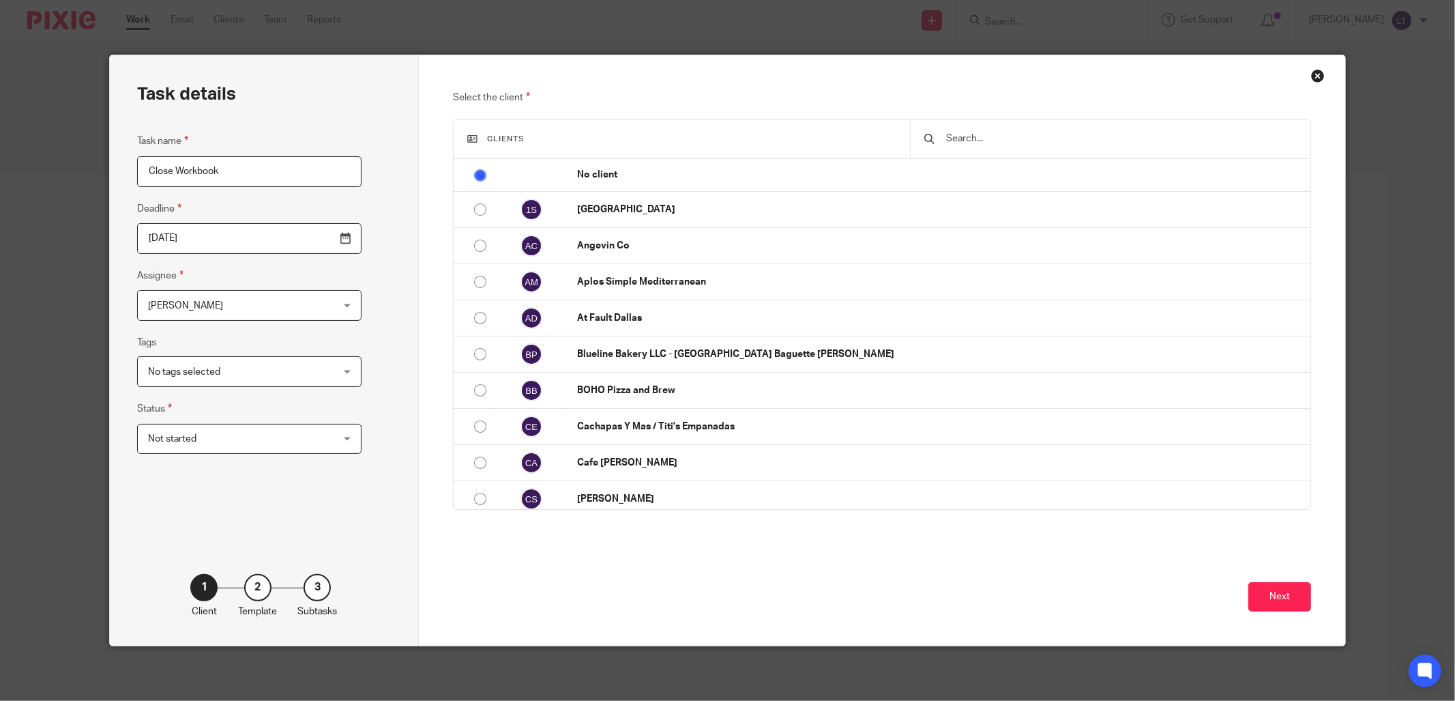
type input "Close Workbook"
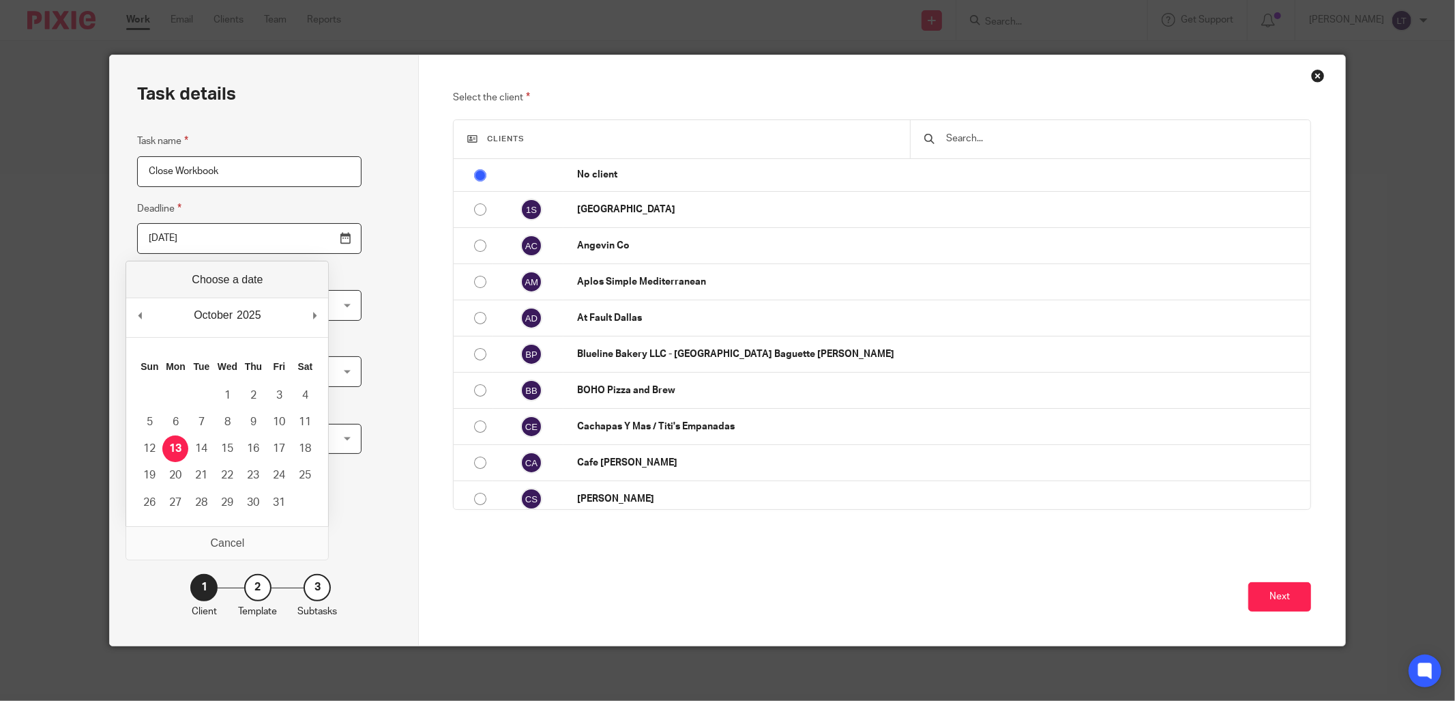
drag, startPoint x: 297, startPoint y: 235, endPoint x: 306, endPoint y: 242, distance: 11.2
click at [298, 236] on input "2025-10-13" at bounding box center [249, 238] width 224 height 31
click at [308, 240] on input "2025-10-13" at bounding box center [249, 238] width 224 height 31
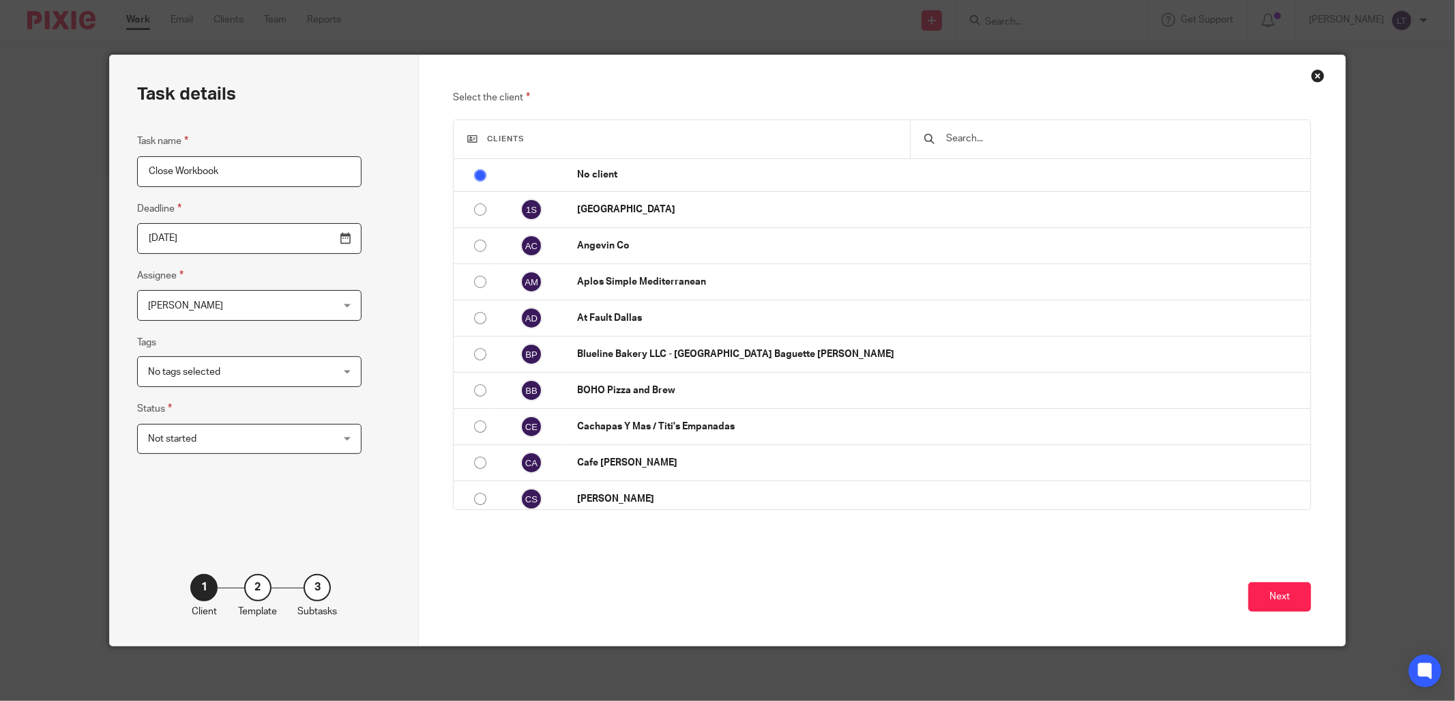
drag, startPoint x: 310, startPoint y: 506, endPoint x: 298, endPoint y: 262, distance: 243.9
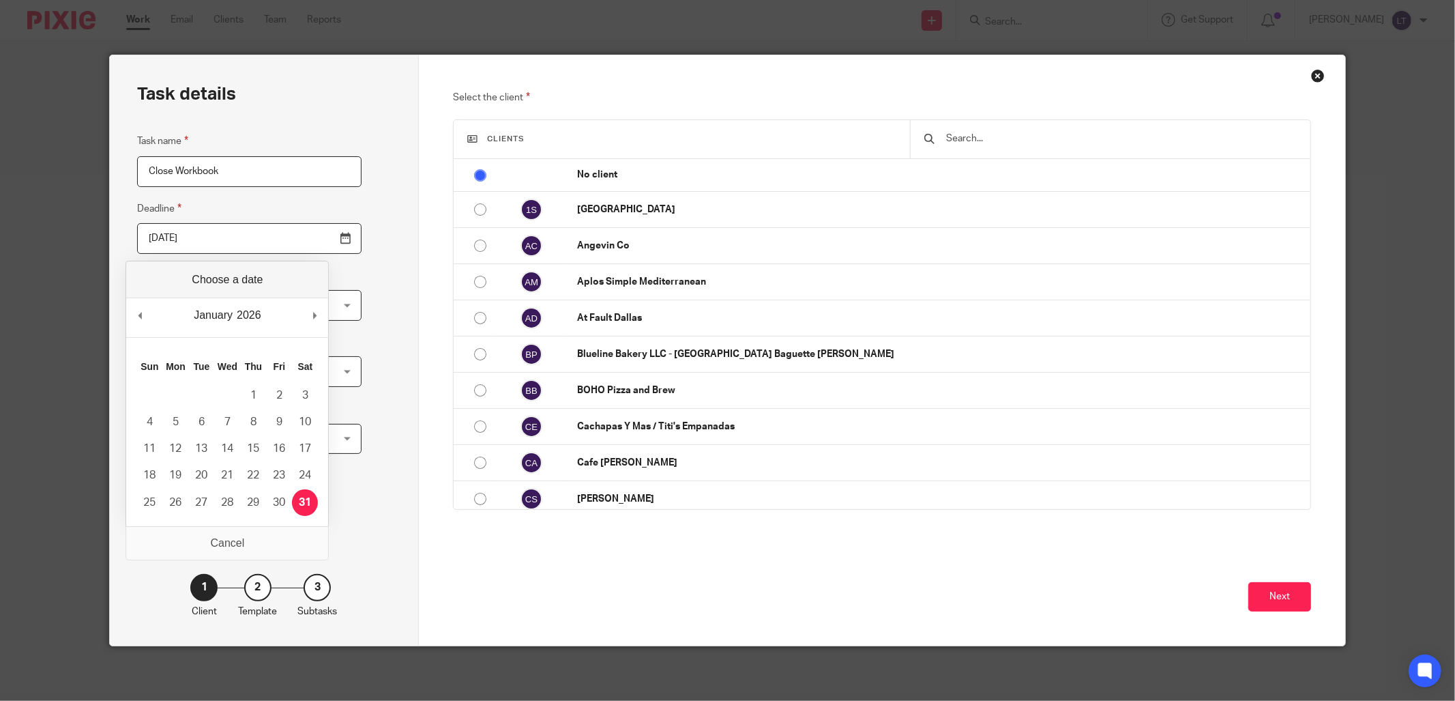
click at [306, 242] on input "2026-01-31" at bounding box center [249, 238] width 224 height 31
click at [149, 315] on div "January January February March April May June July August September October Nov…" at bounding box center [227, 317] width 202 height 39
type input "2025-12-06"
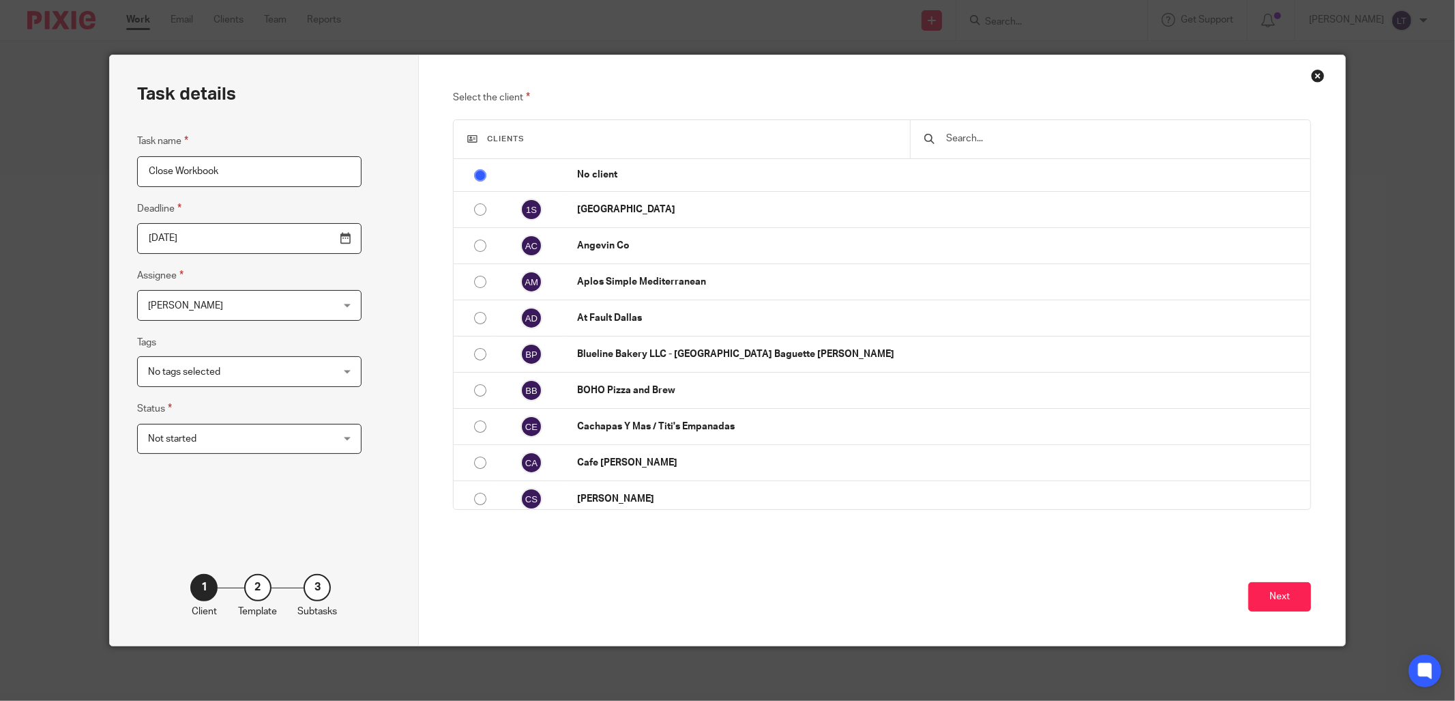
click at [178, 376] on span "No tags selected" at bounding box center [233, 371] width 171 height 29
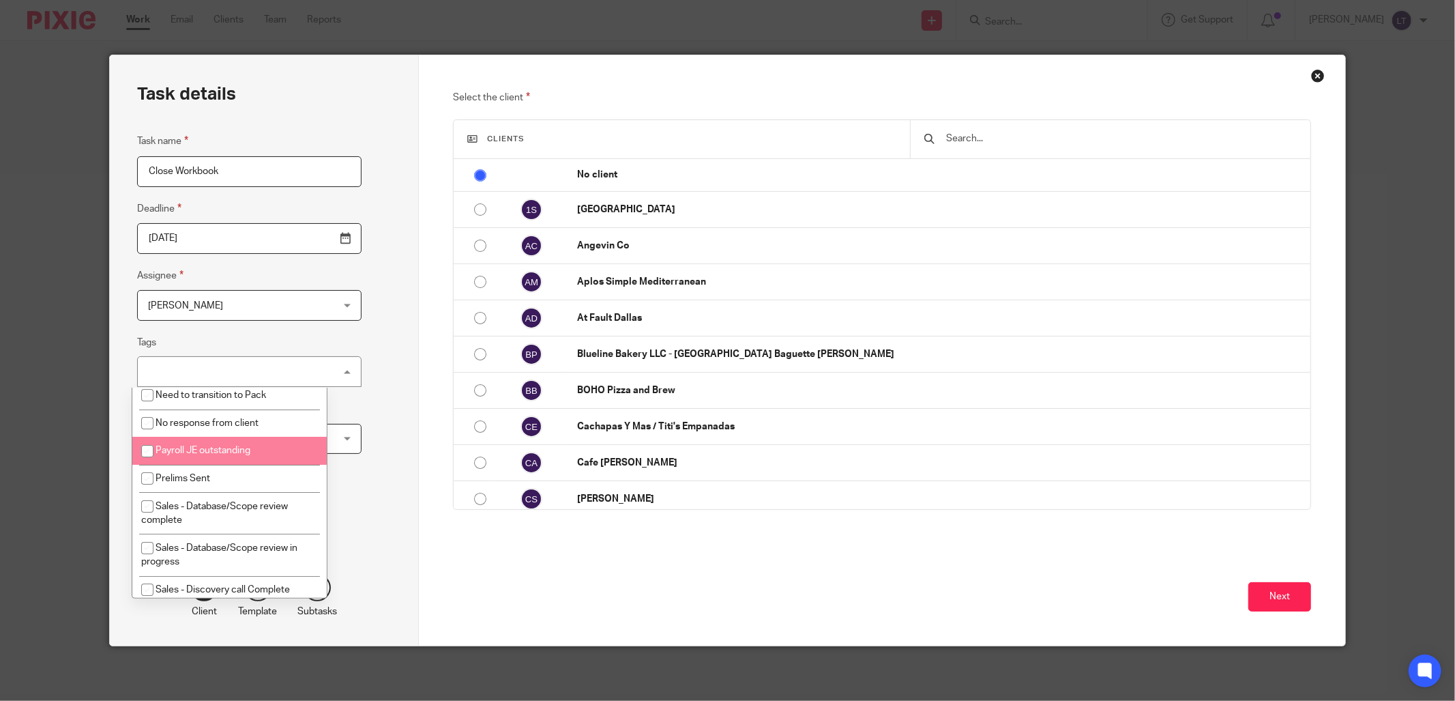
scroll to position [202, 0]
drag, startPoint x: 145, startPoint y: 448, endPoint x: 285, endPoint y: 442, distance: 139.3
click at [285, 442] on li "Prelims Sent" at bounding box center [229, 449] width 194 height 28
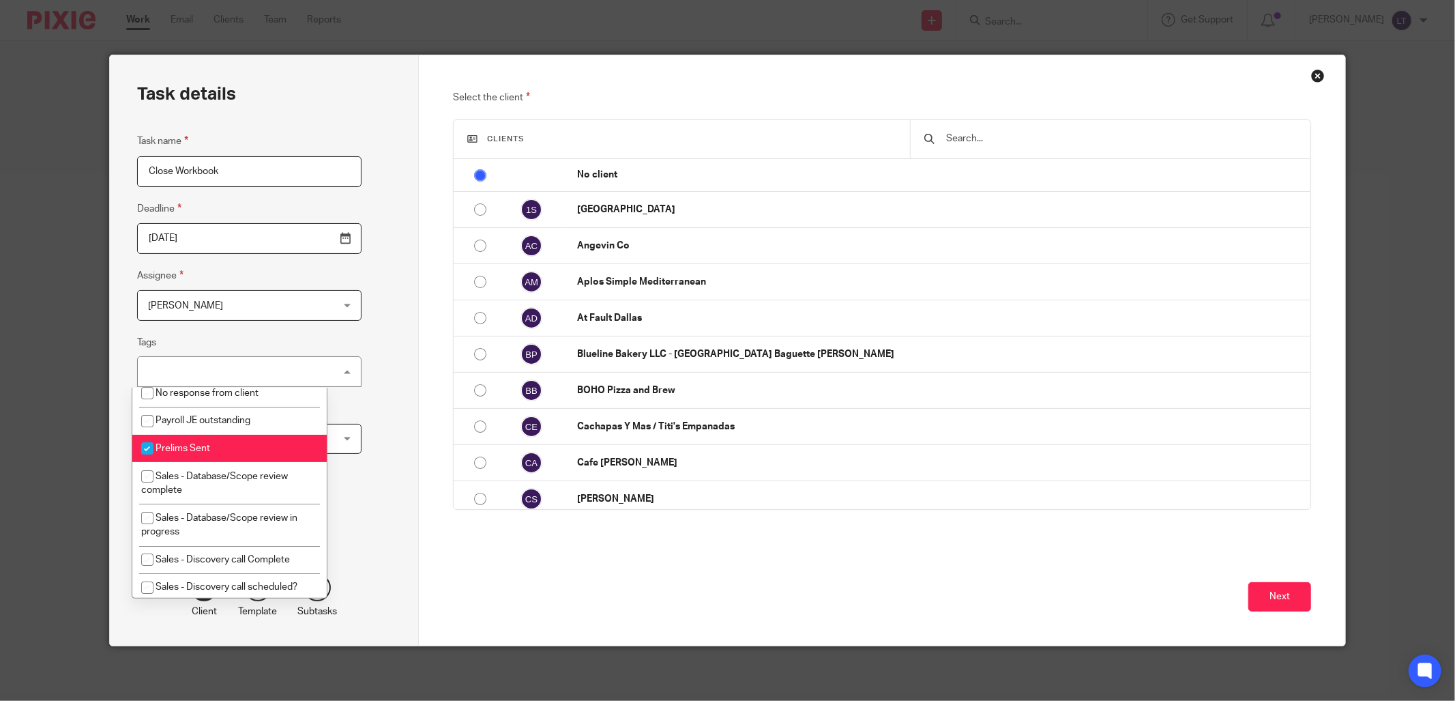
click at [145, 451] on input "checkbox" at bounding box center [147, 448] width 26 height 26
checkbox input "false"
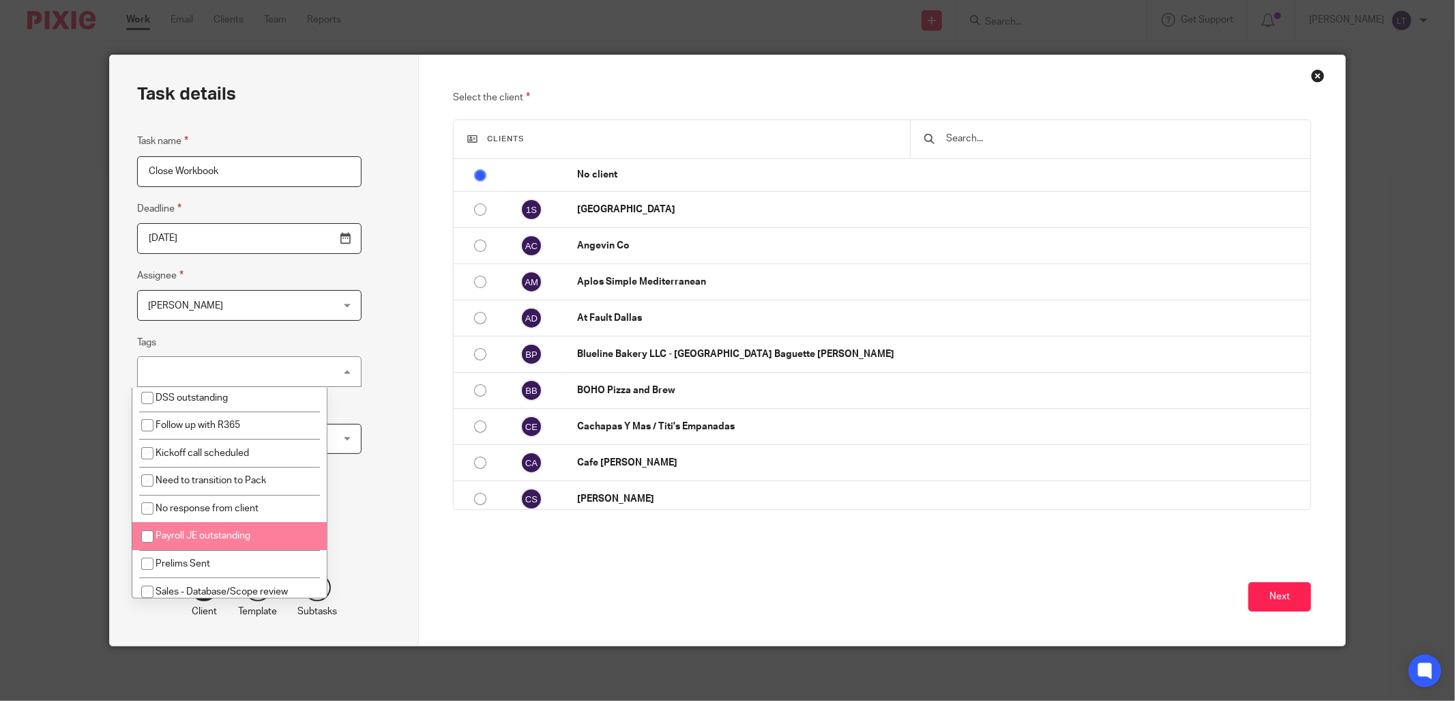
scroll to position [0, 0]
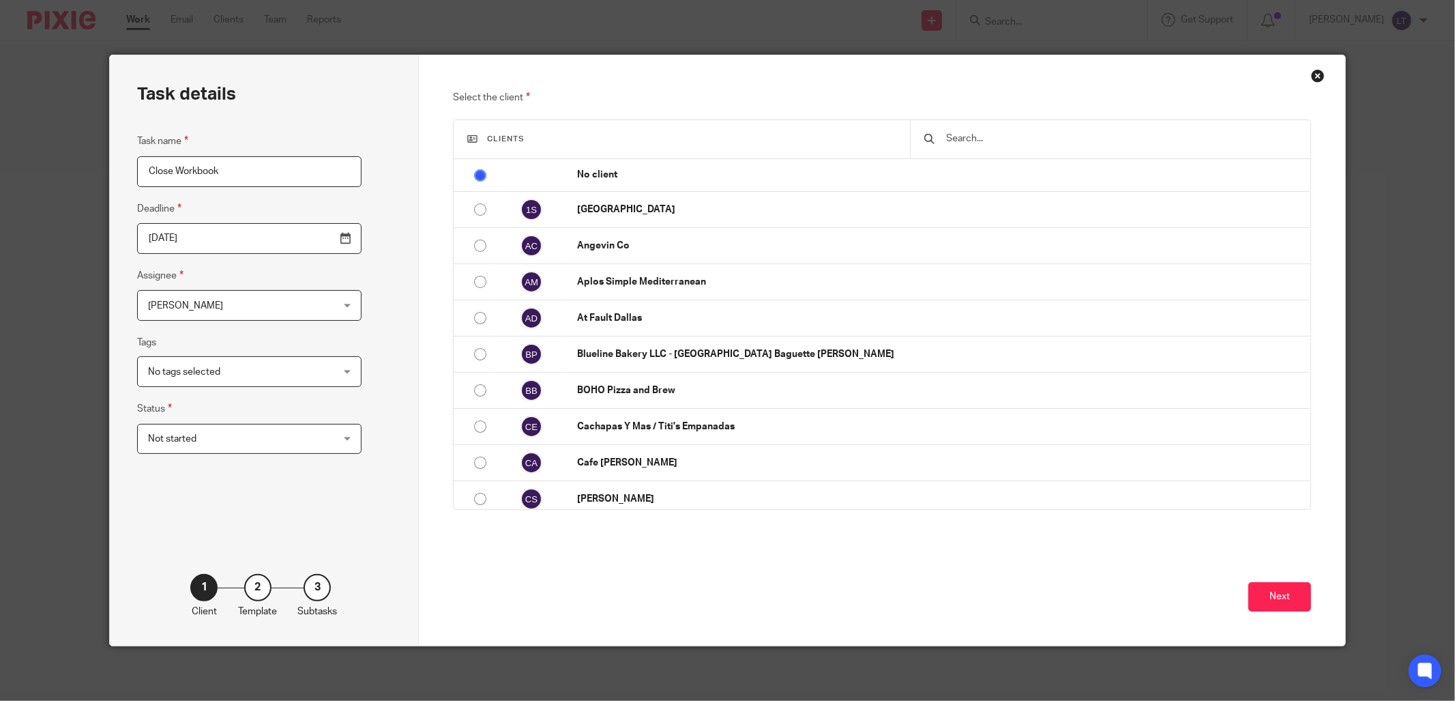
click at [389, 284] on div "Task details Task name Close Workbook Deadline 2025-12-06 Assignee Linda Turgeo…" at bounding box center [264, 350] width 309 height 590
click at [234, 430] on span "Not started" at bounding box center [233, 438] width 171 height 29
click at [232, 441] on div "Not started Not started" at bounding box center [249, 439] width 224 height 31
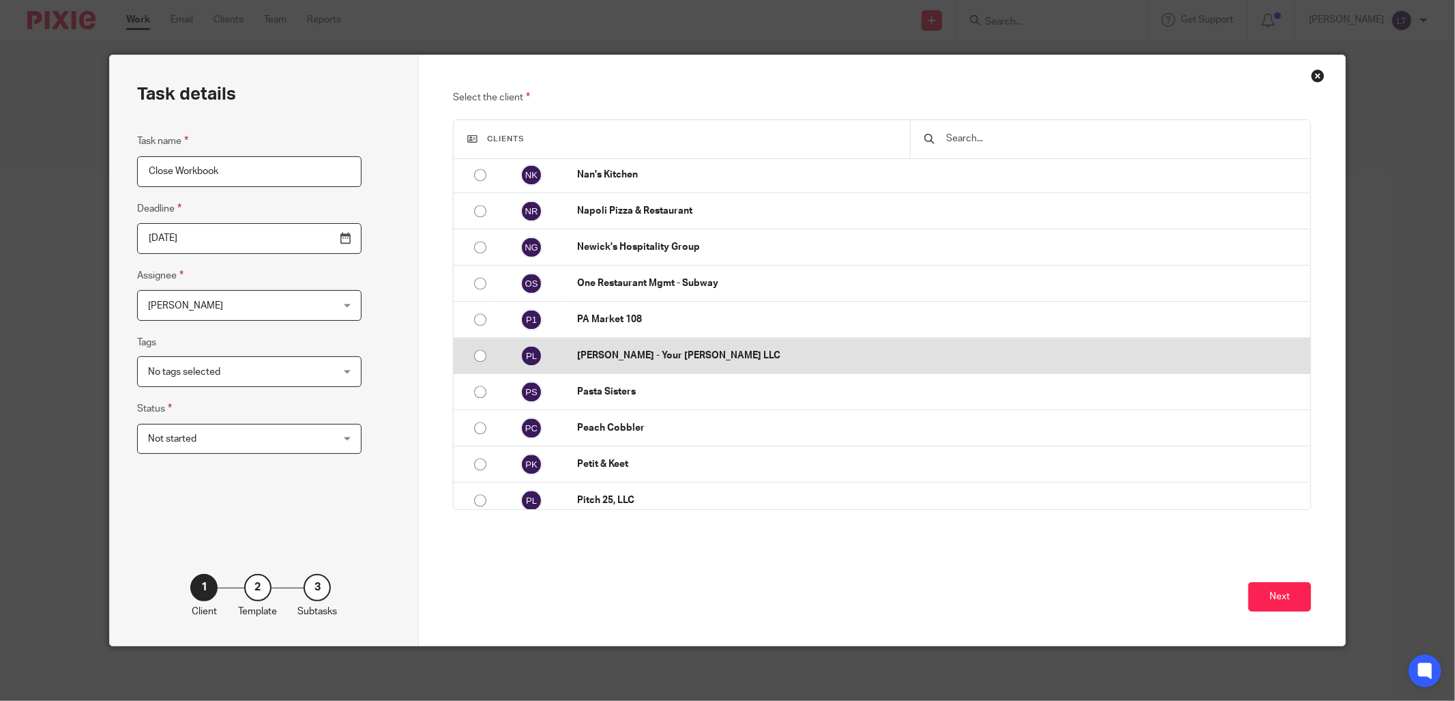
scroll to position [2527, 0]
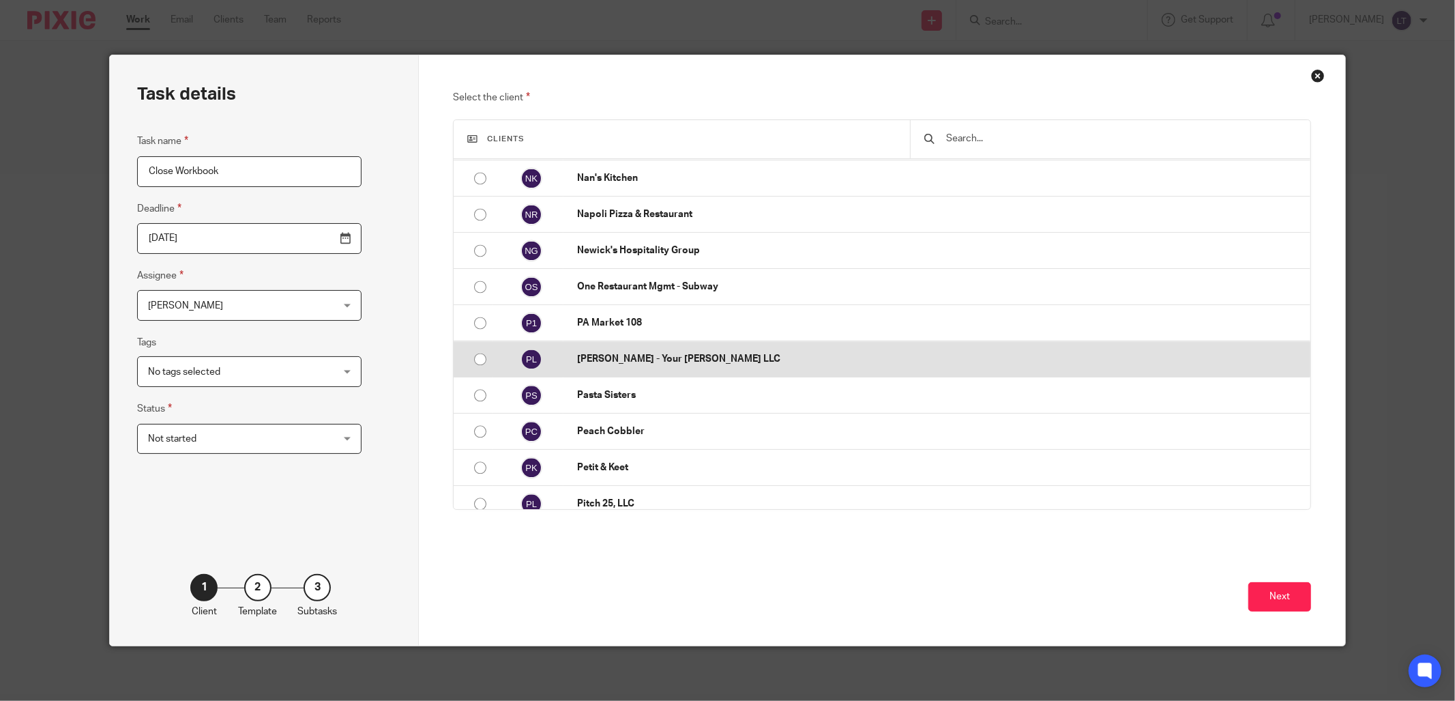
click at [474, 366] on input "radio" at bounding box center [480, 359] width 26 height 26
radio input "false"
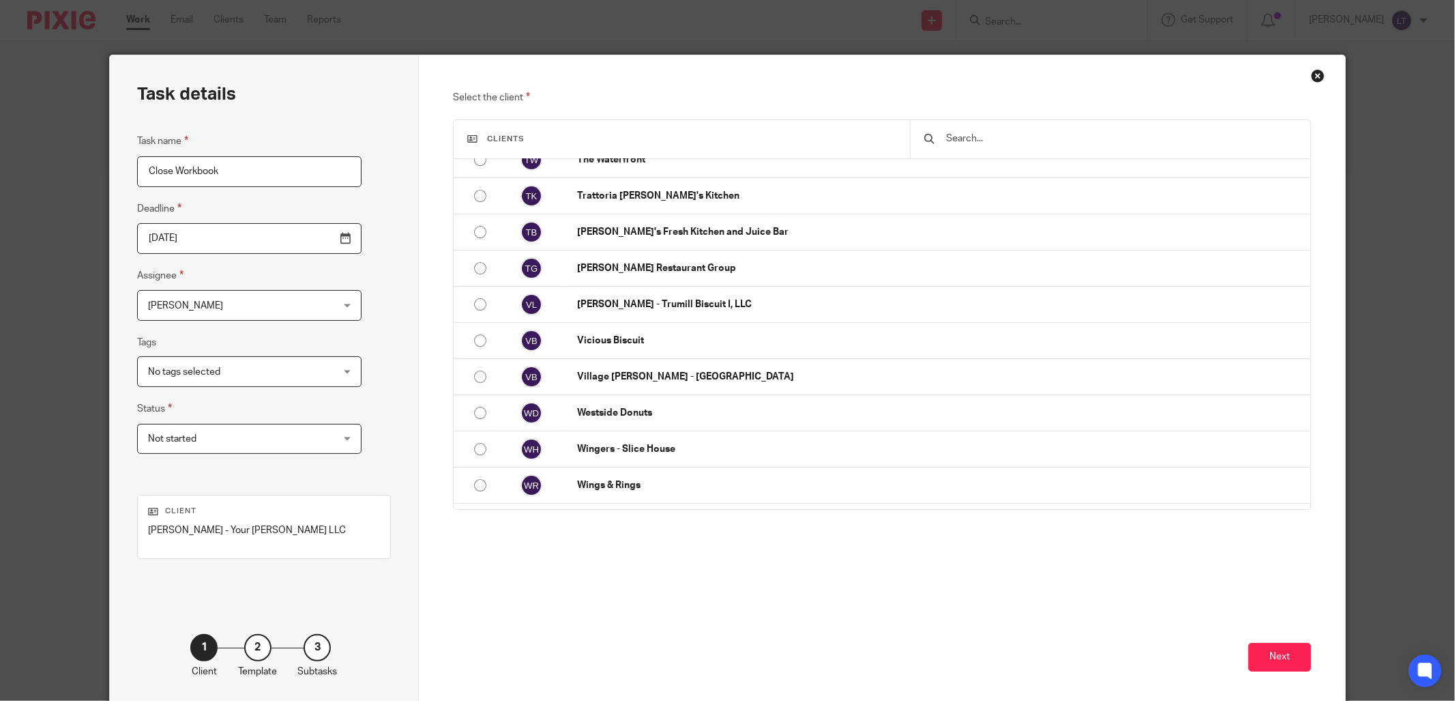
scroll to position [3842, 0]
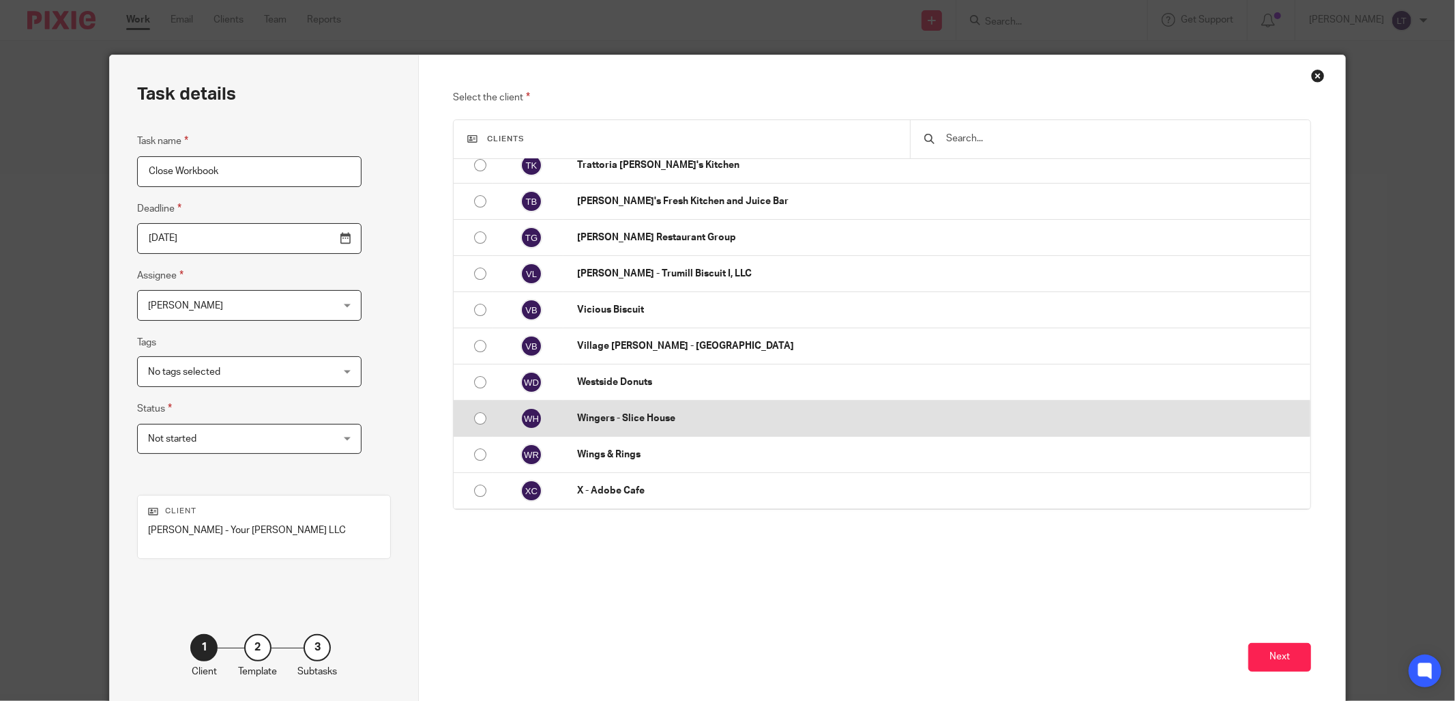
click at [480, 428] on input "radio" at bounding box center [480, 418] width 26 height 26
radio input "false"
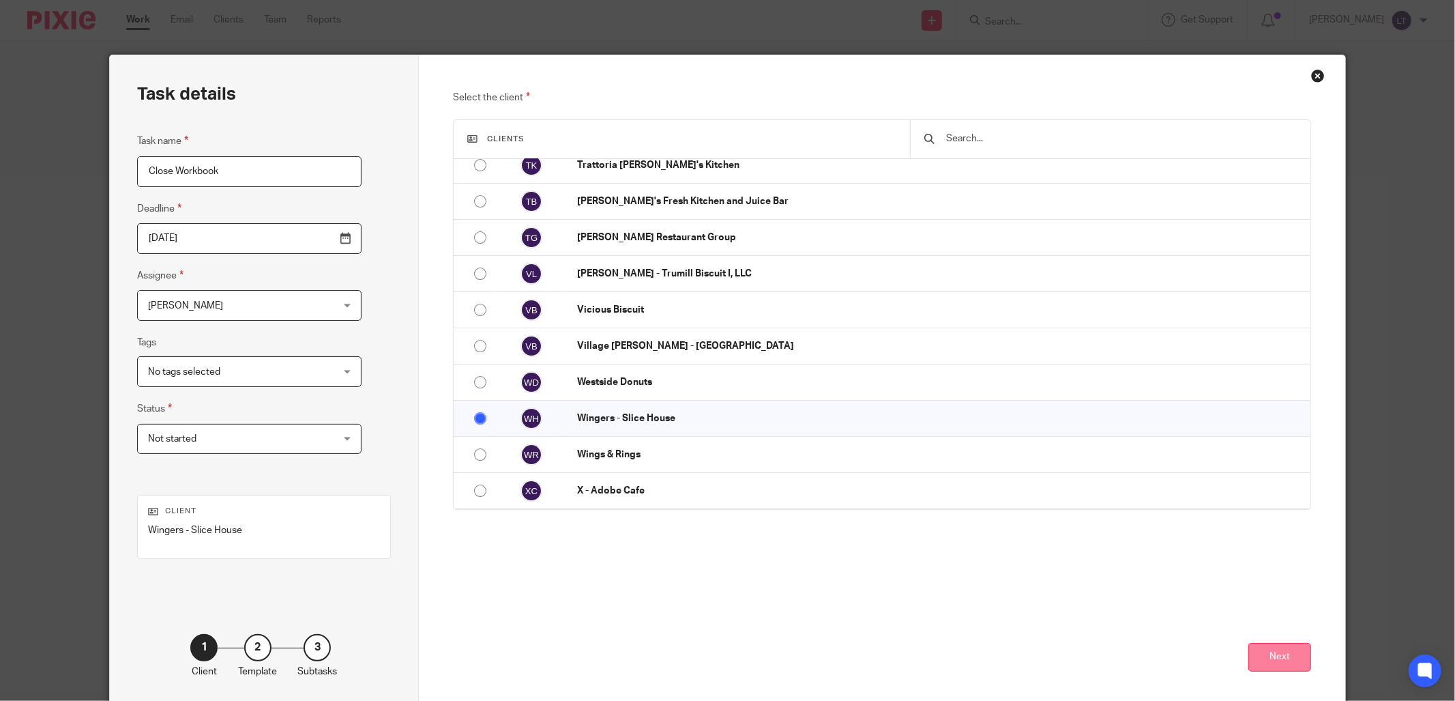
click at [1284, 655] on button "Next" at bounding box center [1280, 657] width 63 height 29
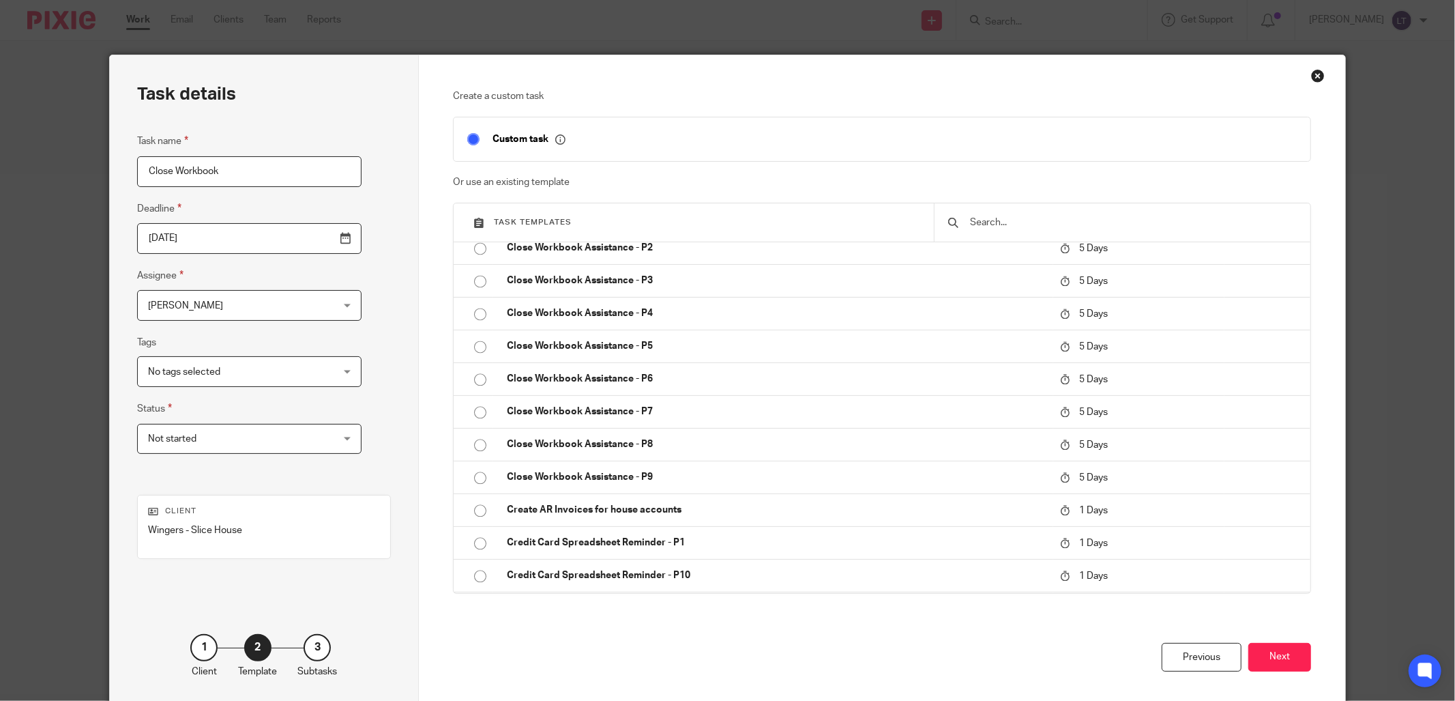
scroll to position [2628, 0]
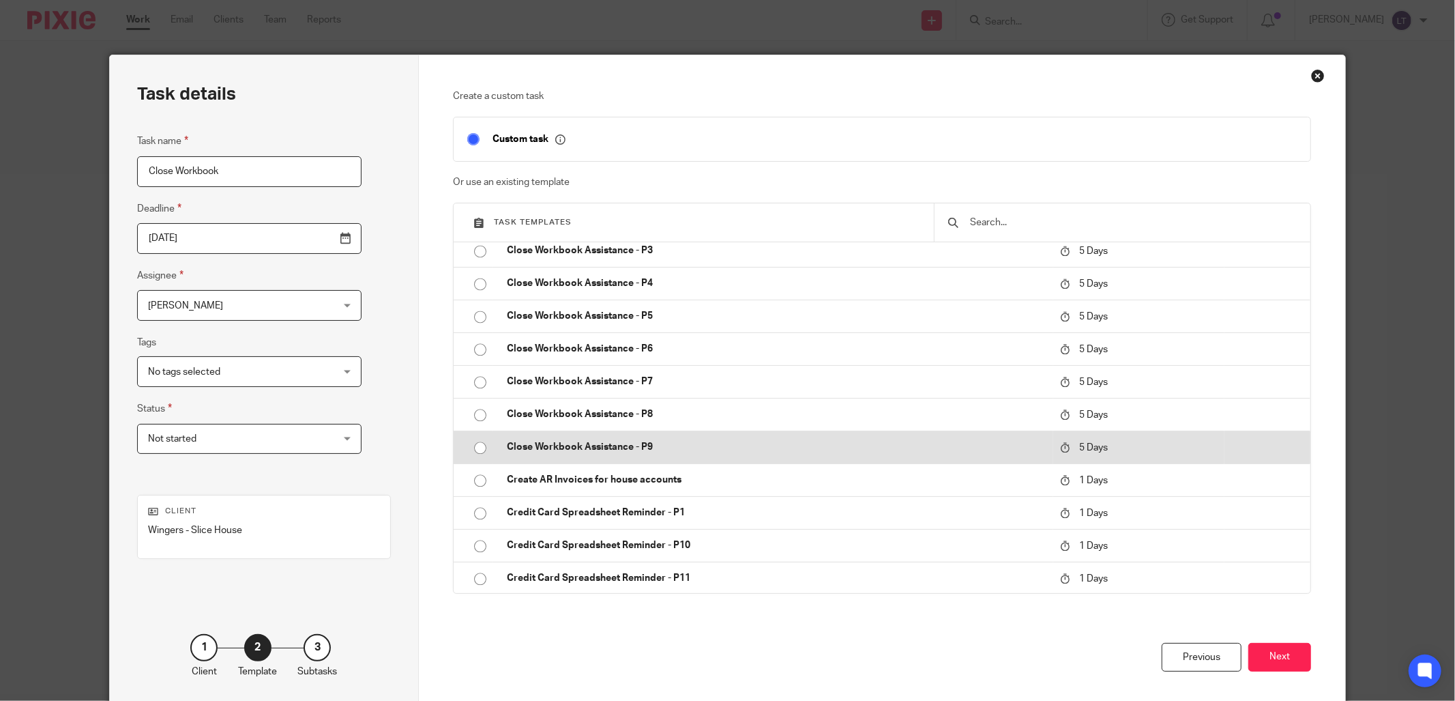
click at [476, 453] on input "radio" at bounding box center [480, 448] width 26 height 26
type input "2025-10-18"
checkbox input "false"
radio input "false"
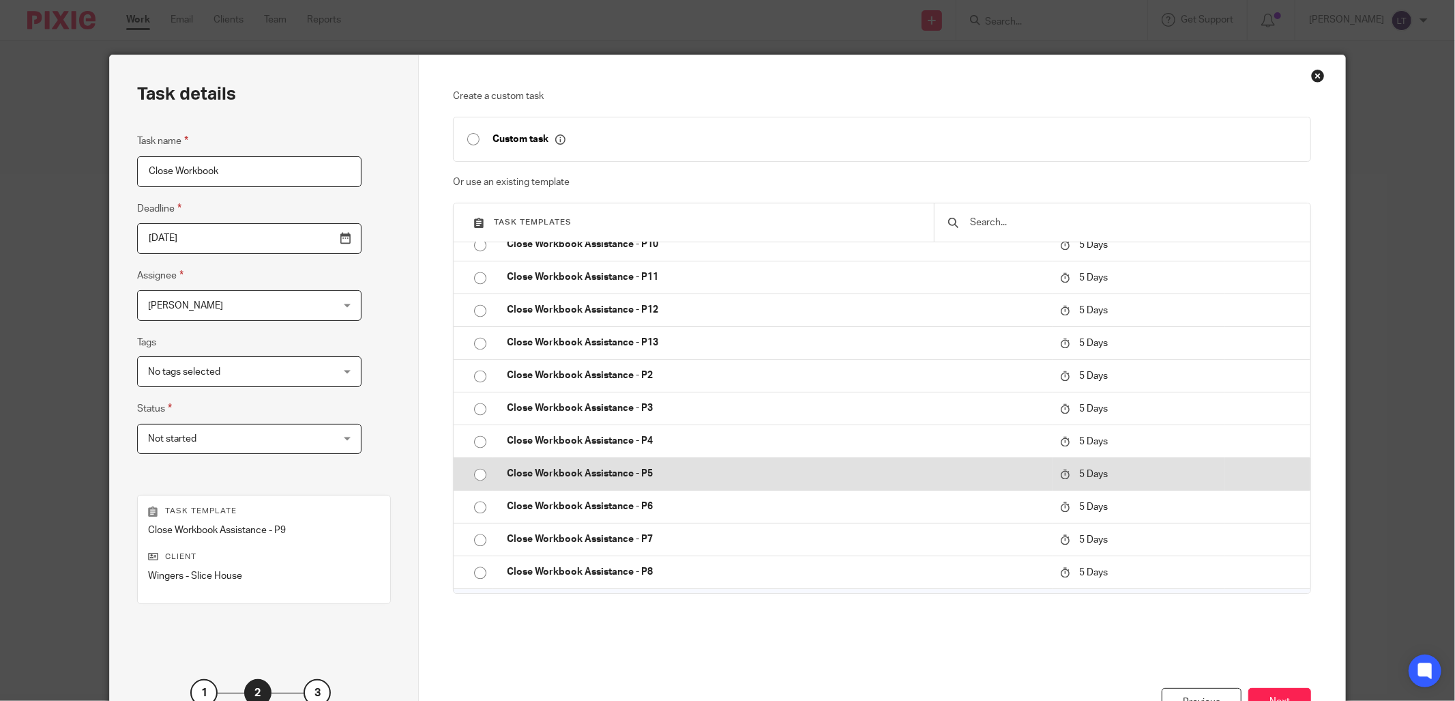
scroll to position [2426, 0]
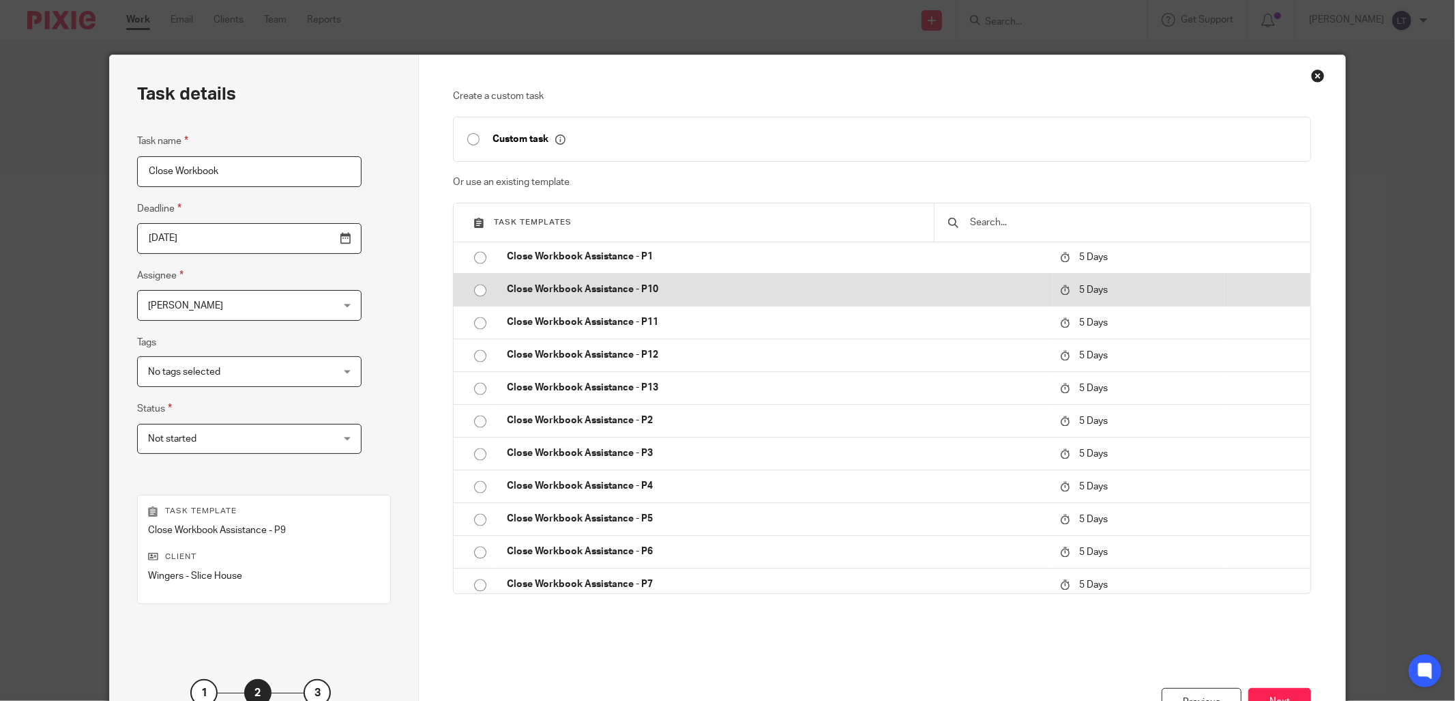
click at [474, 294] on input "radio" at bounding box center [480, 290] width 26 height 26
radio input "false"
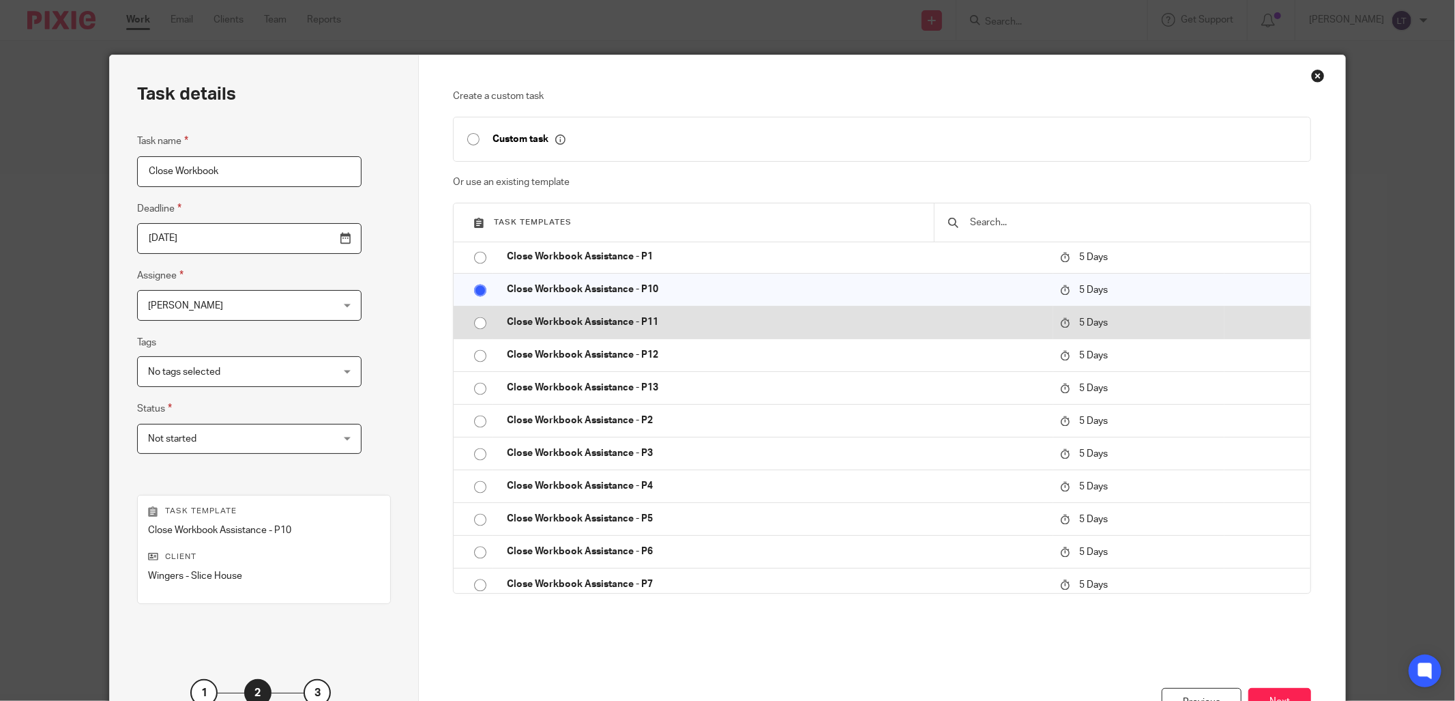
click at [476, 323] on input "radio" at bounding box center [480, 323] width 26 height 26
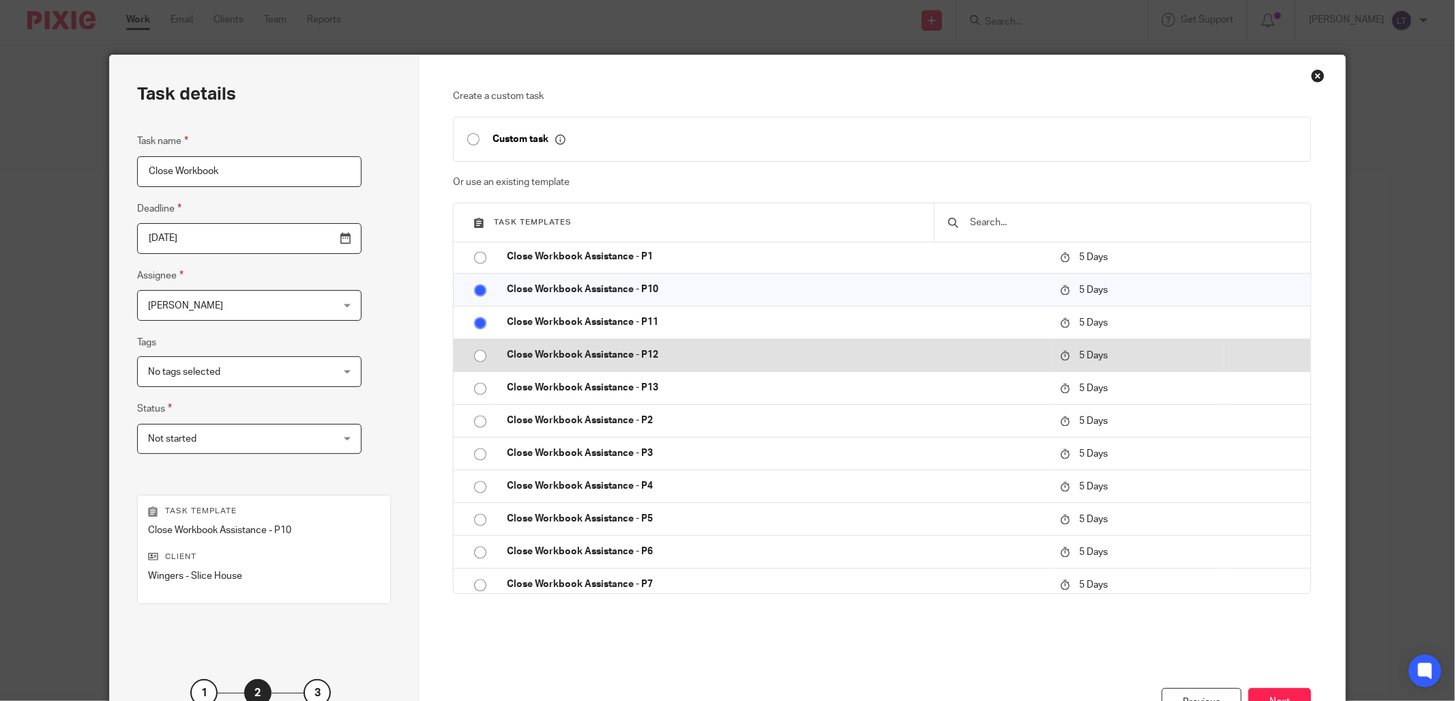
radio input "false"
click at [475, 350] on input "radio" at bounding box center [480, 356] width 26 height 26
radio input "false"
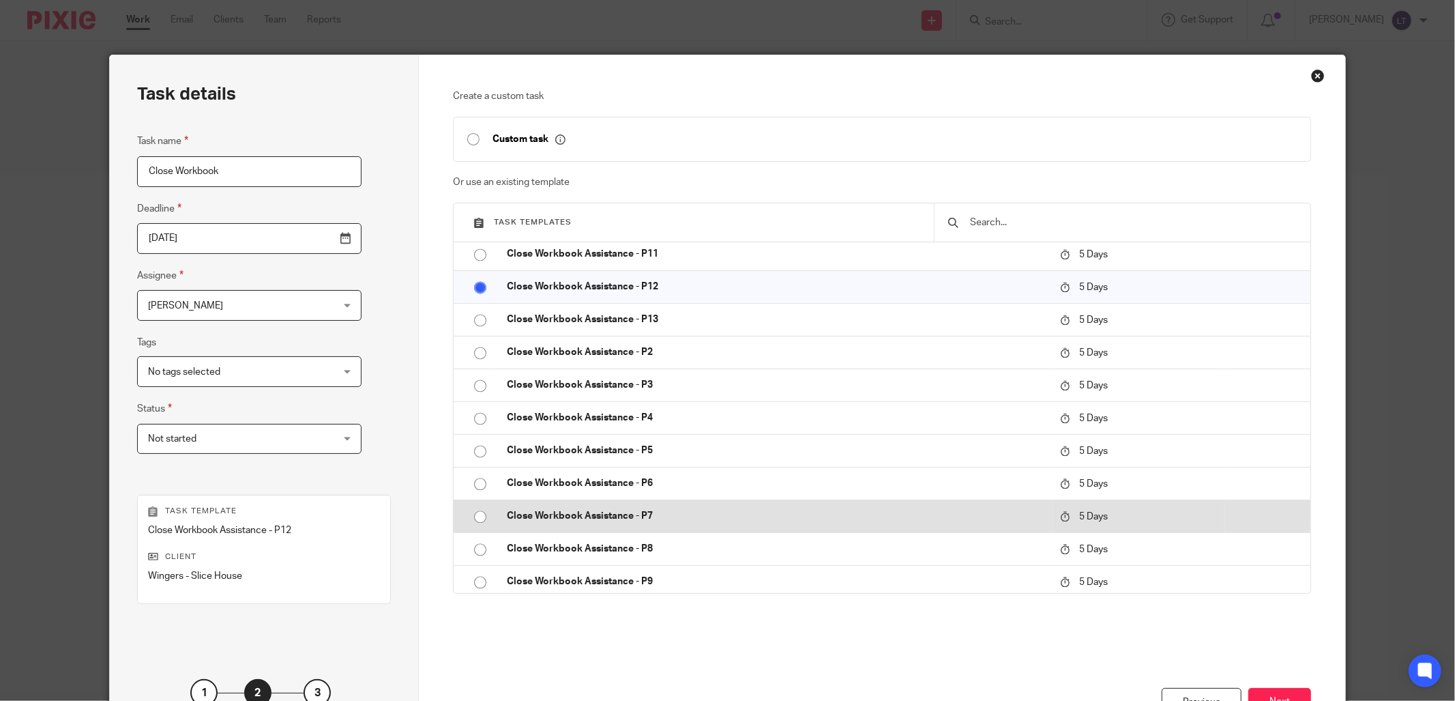
scroll to position [2527, 0]
drag, startPoint x: 473, startPoint y: 549, endPoint x: 547, endPoint y: 526, distance: 77.7
click at [474, 549] on input "radio" at bounding box center [480, 549] width 26 height 26
radio input "false"
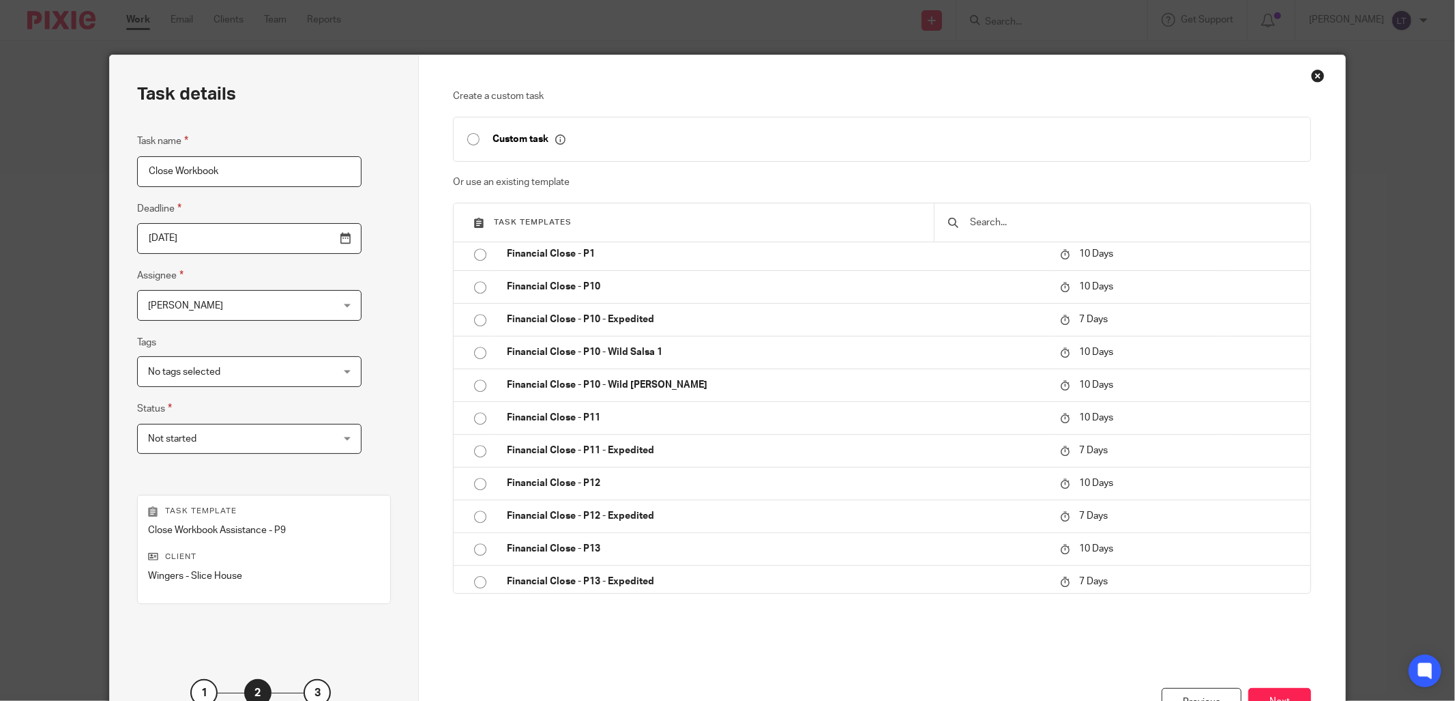
scroll to position [3538, 0]
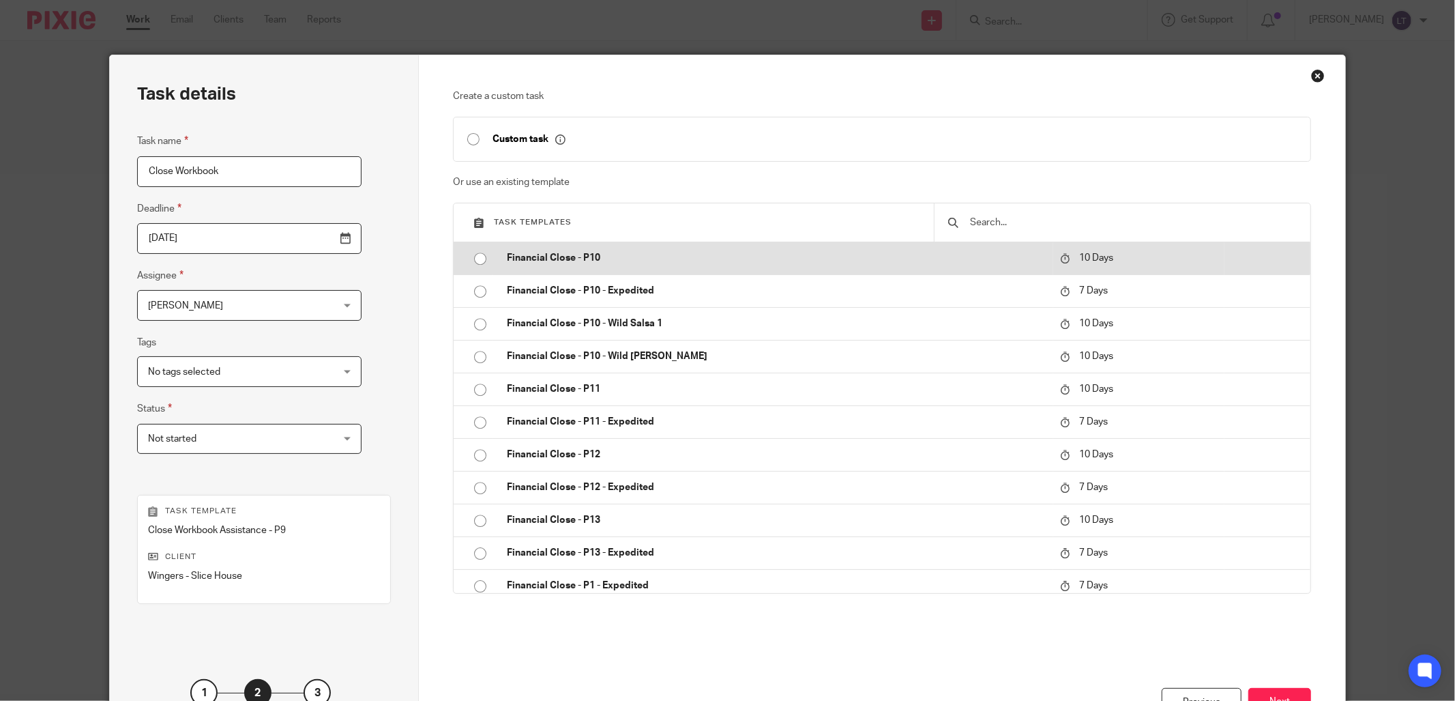
click at [472, 257] on input "radio" at bounding box center [480, 259] width 26 height 26
type input "2025-10-23"
radio input "false"
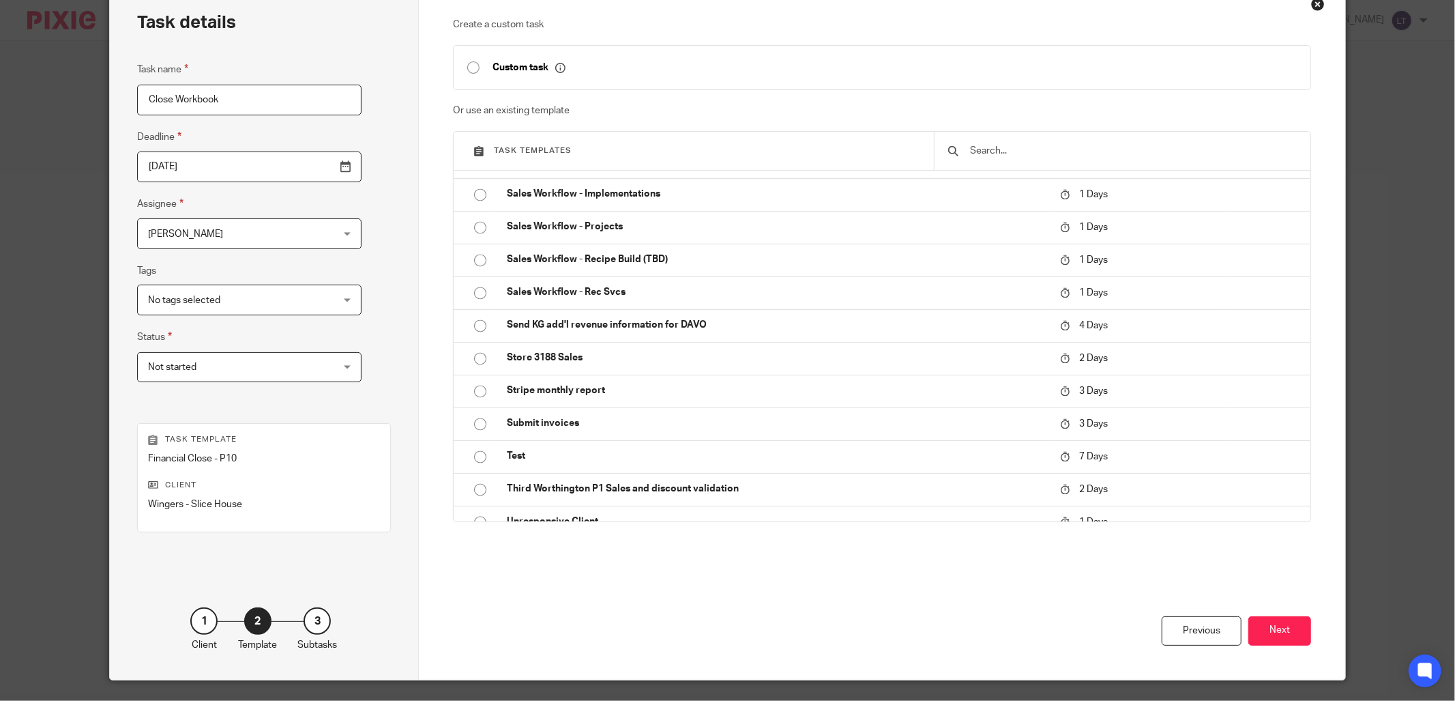
scroll to position [100, 0]
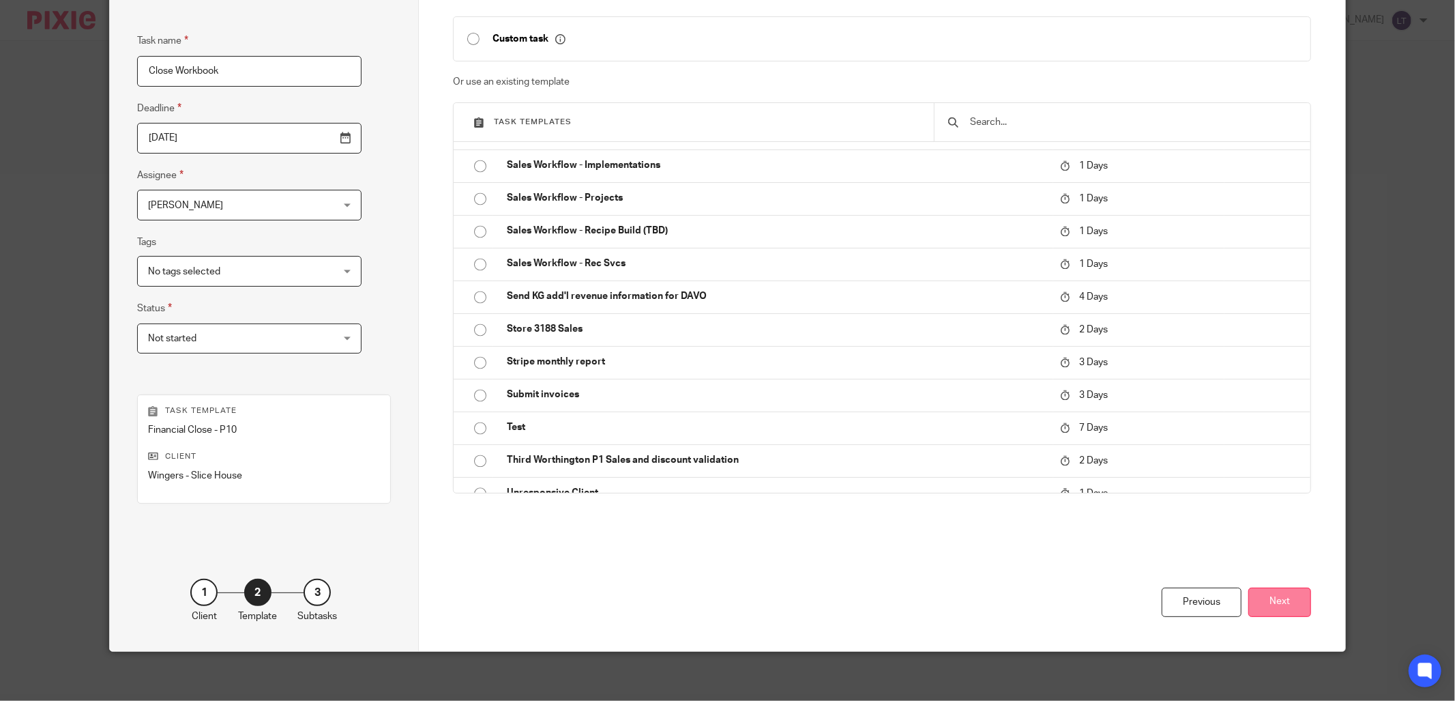
click at [1273, 605] on button "Next" at bounding box center [1280, 602] width 63 height 29
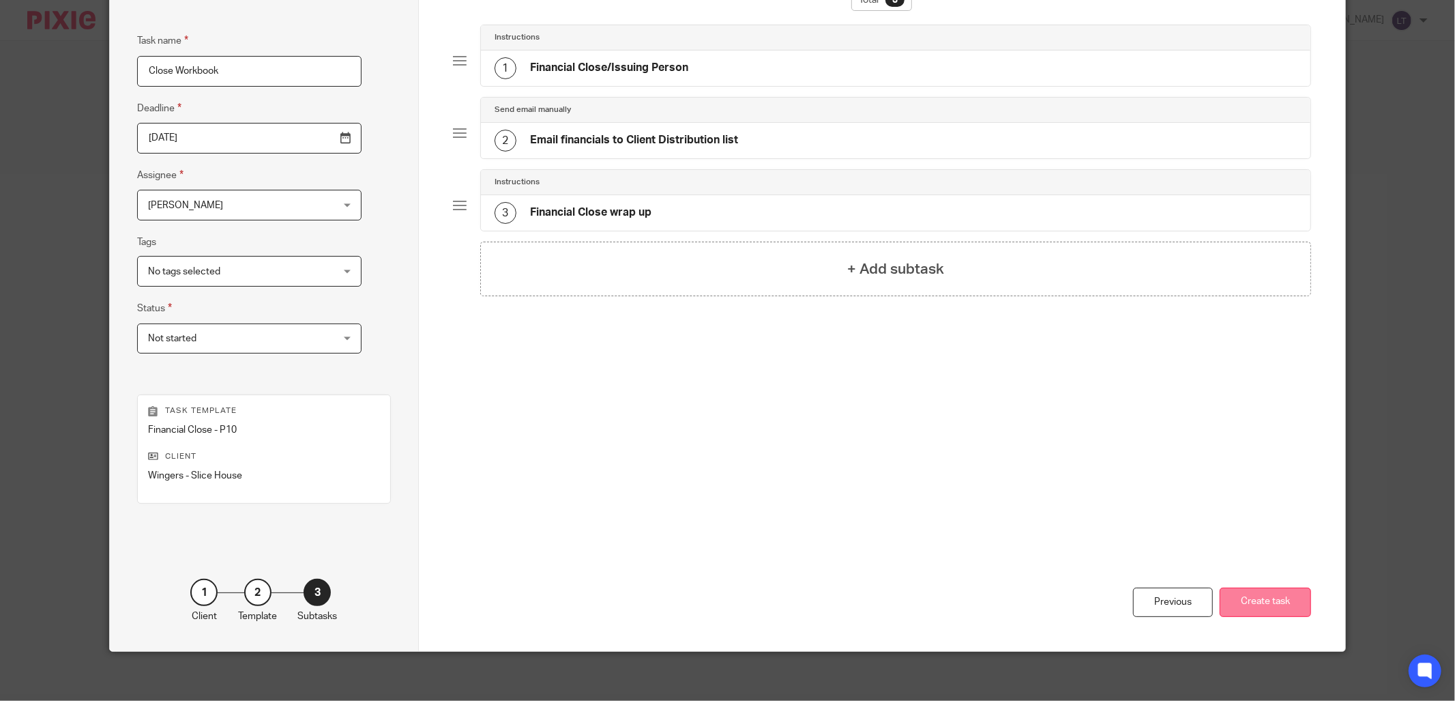
drag, startPoint x: 1256, startPoint y: 620, endPoint x: 1258, endPoint y: 607, distance: 12.4
click at [1256, 615] on div "Previous Create task" at bounding box center [882, 555] width 858 height 192
click at [1258, 601] on button "Create task" at bounding box center [1265, 602] width 91 height 29
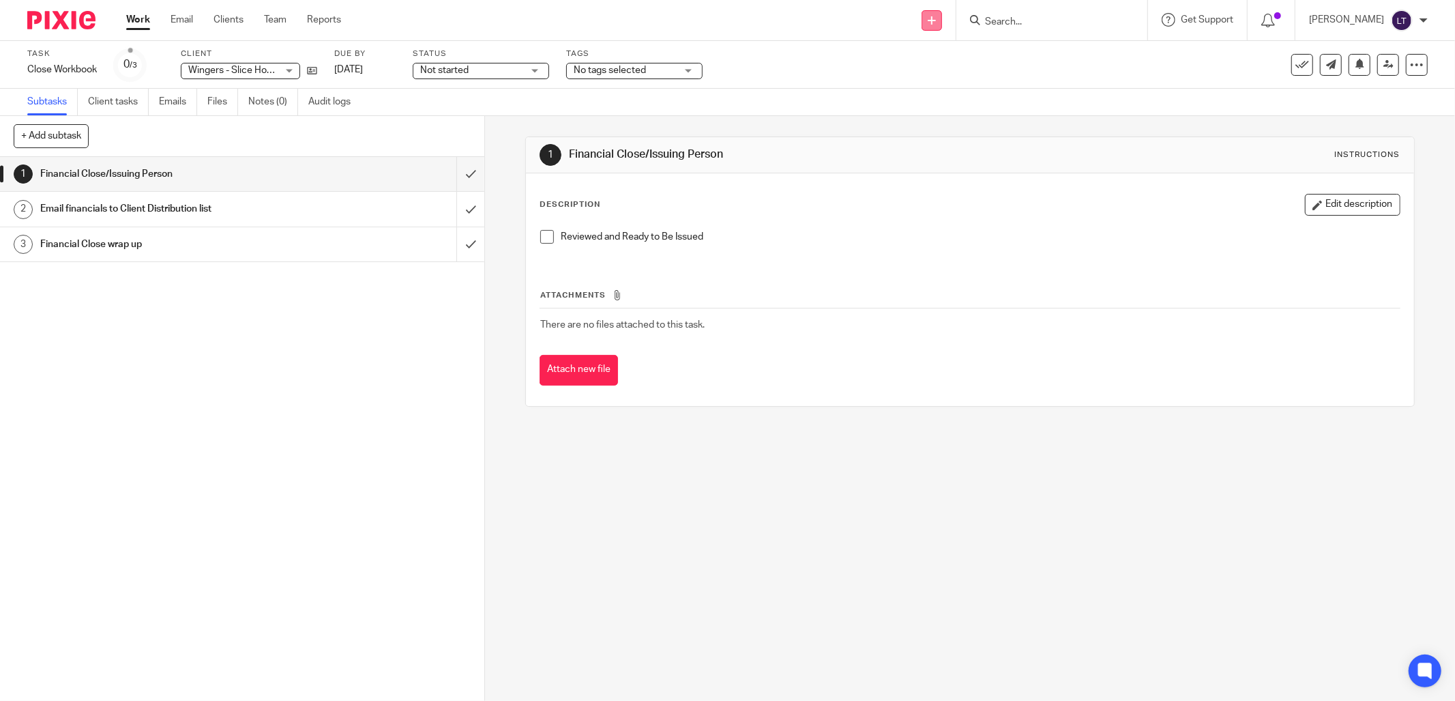
drag, startPoint x: 929, startPoint y: 18, endPoint x: 945, endPoint y: 15, distance: 16.6
click at [931, 18] on div "Send new email Create task Add client Request signature" at bounding box center [932, 20] width 48 height 40
click at [942, 16] on link at bounding box center [932, 20] width 20 height 20
click at [936, 16] on icon at bounding box center [932, 20] width 8 height 8
click at [926, 85] on link "Create task" at bounding box center [946, 84] width 96 height 20
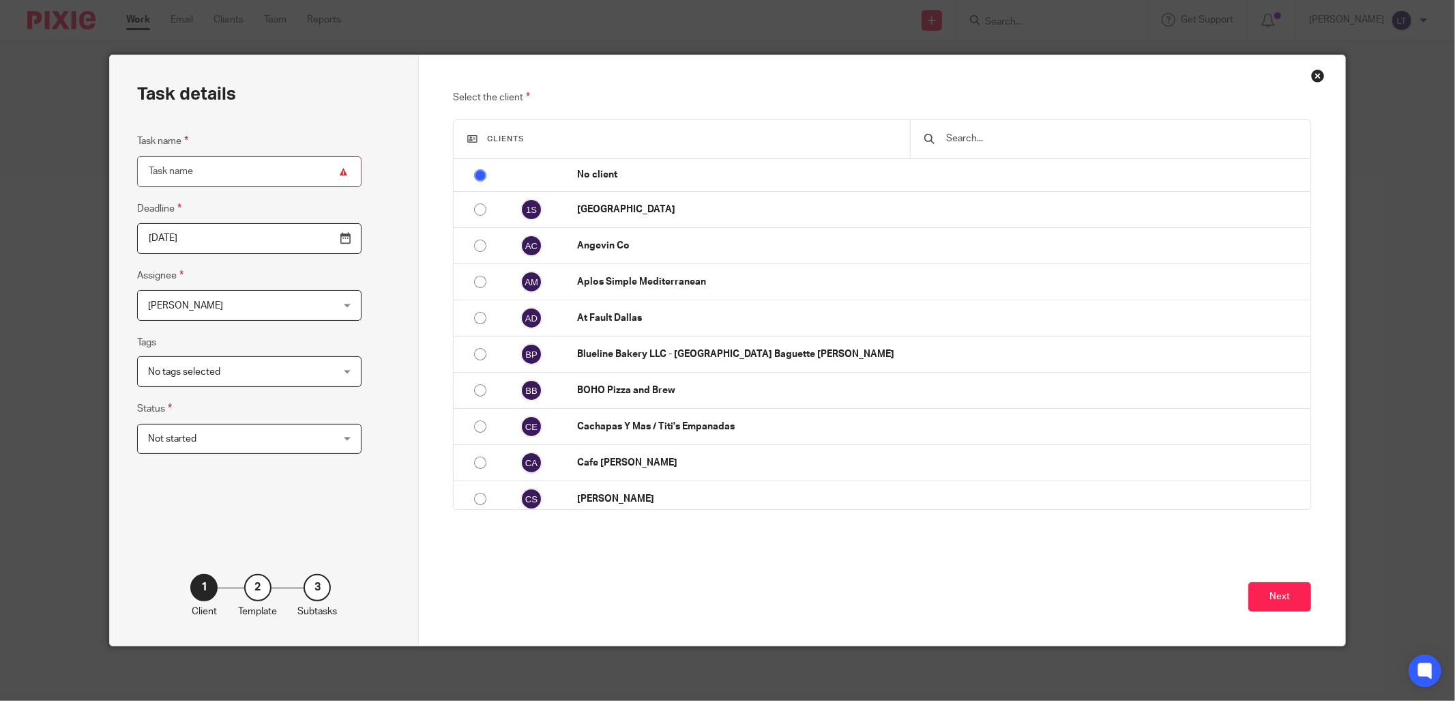
drag, startPoint x: 1316, startPoint y: 80, endPoint x: 1226, endPoint y: 91, distance: 90.1
click at [1315, 79] on div "Close this dialog window" at bounding box center [1318, 76] width 14 height 14
